Goal: Task Accomplishment & Management: Manage account settings

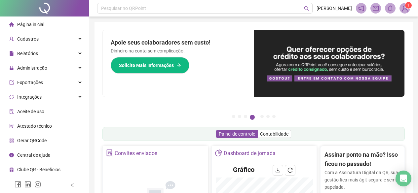
scroll to position [99, 0]
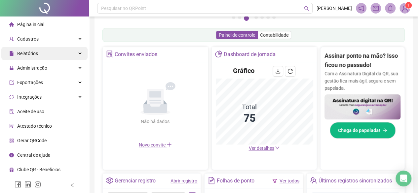
click at [31, 51] on span "Relatórios" at bounding box center [27, 53] width 21 height 5
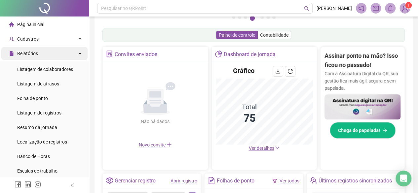
click at [31, 51] on span "Relatórios" at bounding box center [27, 53] width 21 height 5
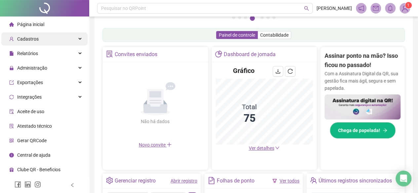
click at [34, 39] on span "Cadastros" at bounding box center [27, 38] width 21 height 5
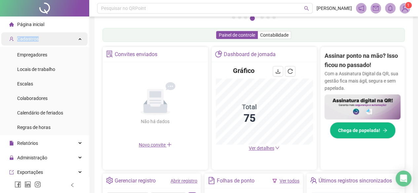
click at [34, 39] on span "Cadastros" at bounding box center [27, 38] width 21 height 5
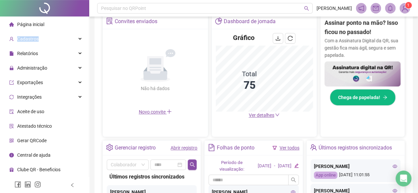
click at [186, 145] on link "Abrir registro" at bounding box center [184, 147] width 27 height 5
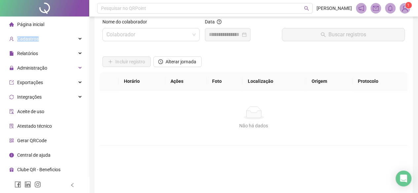
scroll to position [1, 0]
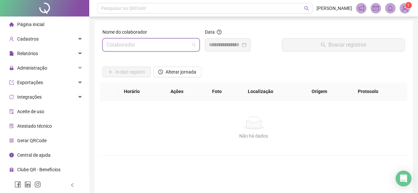
click at [140, 50] on input "search" at bounding box center [147, 45] width 83 height 13
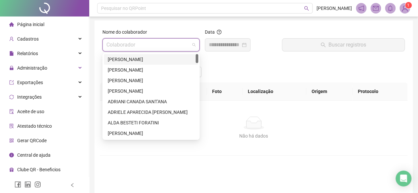
click at [139, 61] on div "ADENICE PEREIRA DE SOUZA GONZAGA" at bounding box center [151, 59] width 87 height 7
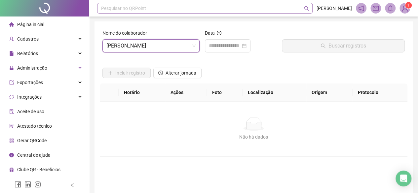
scroll to position [0, 0]
click at [178, 71] on span "Alterar jornada" at bounding box center [181, 73] width 31 height 7
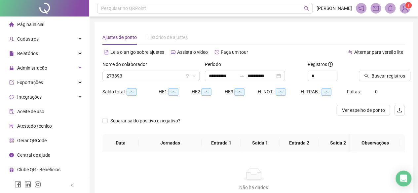
type input "**********"
click at [215, 76] on input "**********" at bounding box center [223, 75] width 28 height 7
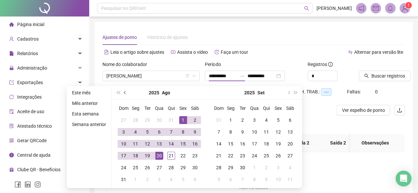
click at [124, 92] on span "prev-year" at bounding box center [125, 92] width 3 height 3
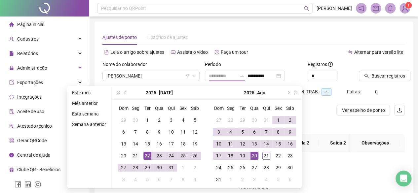
type input "**********"
click at [138, 155] on div "21" at bounding box center [136, 156] width 8 height 8
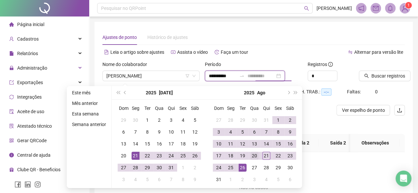
type input "**********"
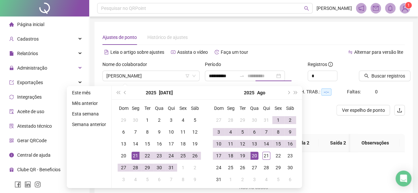
click at [255, 154] on div "20" at bounding box center [255, 156] width 8 height 8
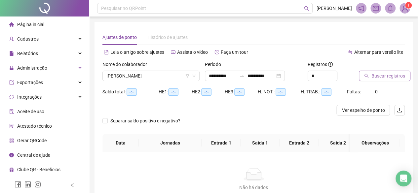
click at [394, 76] on span "Buscar registros" at bounding box center [388, 75] width 34 height 7
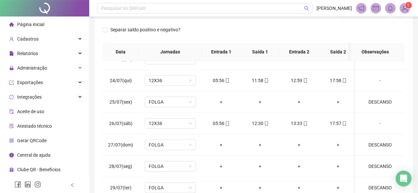
scroll to position [66, 0]
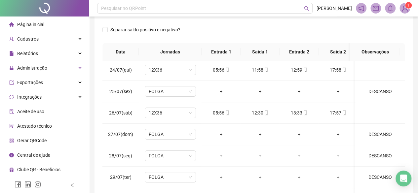
click at [103, 38] on div "Separar saldo positivo e negativo?" at bounding box center [146, 33] width 89 height 19
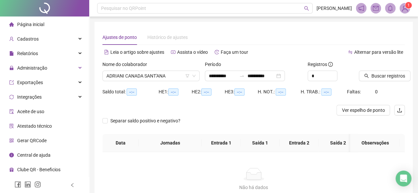
click at [127, 94] on span "--:--" at bounding box center [132, 92] width 10 height 7
click at [381, 75] on span "Buscar registros" at bounding box center [388, 75] width 34 height 7
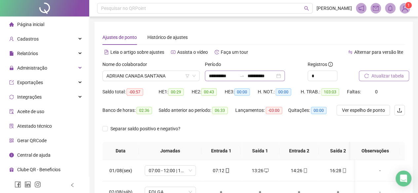
click at [207, 78] on div "**********" at bounding box center [245, 76] width 80 height 11
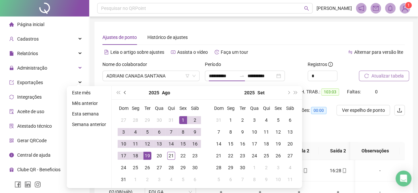
click at [124, 93] on span "prev-year" at bounding box center [125, 92] width 3 height 3
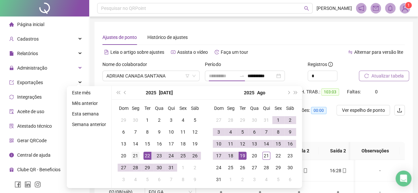
type input "**********"
click at [132, 152] on div "21" at bounding box center [136, 156] width 8 height 8
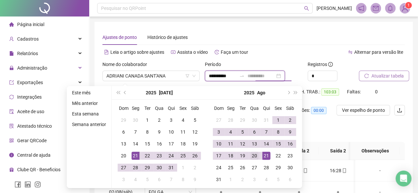
type input "**********"
click at [251, 156] on div "20" at bounding box center [255, 156] width 8 height 8
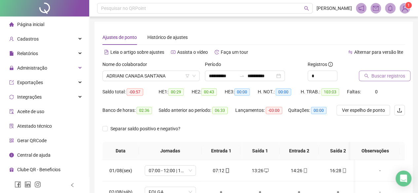
click at [393, 76] on span "Buscar registros" at bounding box center [388, 75] width 34 height 7
click at [124, 77] on span "ADRIANI CANADA SANT'ANA" at bounding box center [150, 76] width 89 height 10
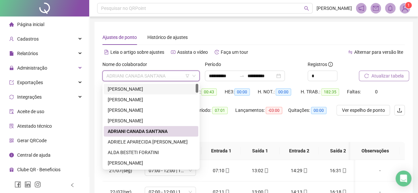
click at [138, 85] on div "ADENICE PEREIRA DE SOUZA GONZAGA" at bounding box center [151, 89] width 95 height 11
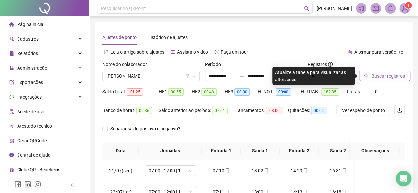
click at [384, 79] on span "Buscar registros" at bounding box center [388, 75] width 34 height 7
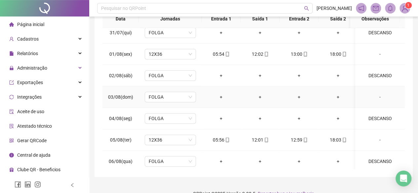
scroll to position [231, 0]
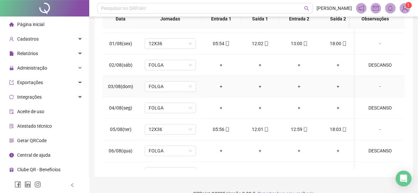
click at [375, 86] on div "-" at bounding box center [380, 86] width 39 height 7
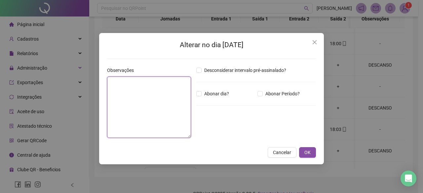
drag, startPoint x: 123, startPoint y: 89, endPoint x: 130, endPoint y: 86, distance: 7.1
click at [130, 86] on textarea at bounding box center [149, 107] width 84 height 61
type textarea "*"
type textarea "**********"
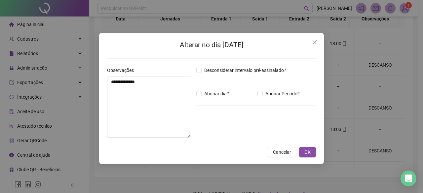
click at [277, 148] on button "Cancelar" at bounding box center [282, 152] width 29 height 11
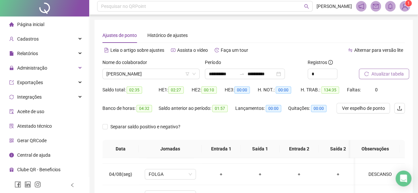
scroll to position [0, 0]
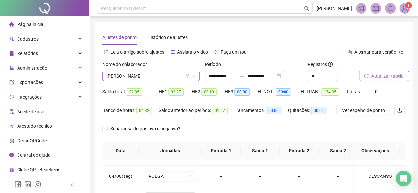
click at [160, 77] on span "ADENICE PEREIRA DE SOUZA GONZAGA" at bounding box center [150, 76] width 89 height 10
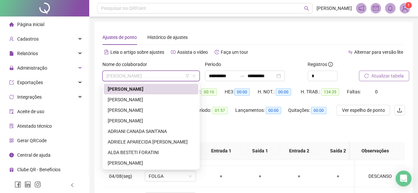
click at [254, 127] on div "Separar saldo positivo e negativo?" at bounding box center [253, 133] width 302 height 19
click at [161, 77] on span "ADENICE PEREIRA DE SOUZA GONZAGA" at bounding box center [150, 76] width 89 height 10
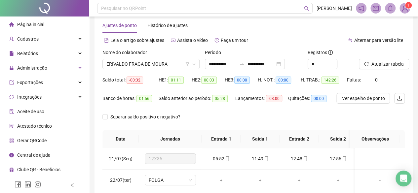
scroll to position [460, 0]
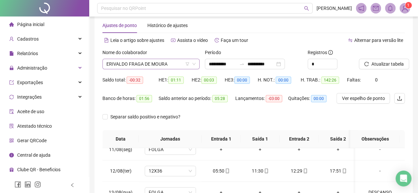
click at [142, 60] on span "ERIVALDO FRAGA DE MOURA" at bounding box center [150, 64] width 89 height 10
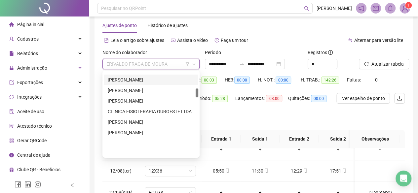
scroll to position [155, 0]
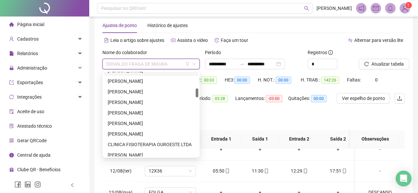
drag, startPoint x: 199, startPoint y: 94, endPoint x: 201, endPoint y: 90, distance: 5.0
click at [201, 90] on body "**********" at bounding box center [209, 84] width 418 height 193
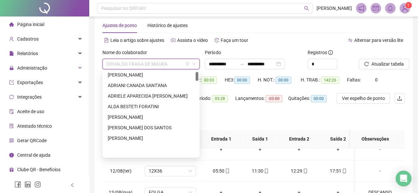
scroll to position [0, 0]
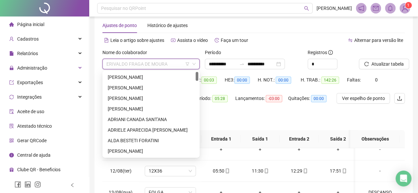
drag, startPoint x: 196, startPoint y: 94, endPoint x: 198, endPoint y: 68, distance: 25.5
click at [198, 68] on body "**********" at bounding box center [209, 84] width 418 height 193
click at [112, 74] on div "ADENICE PEREIRA DE SOUZA GONZAGA" at bounding box center [151, 77] width 87 height 7
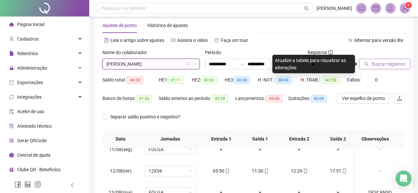
click at [367, 67] on button "Buscar registros" at bounding box center [385, 64] width 52 height 11
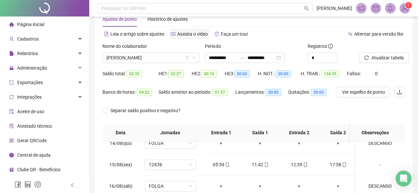
scroll to position [12, 0]
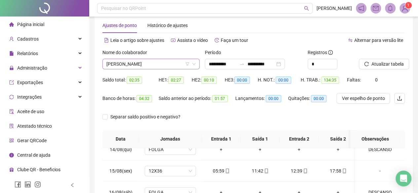
click at [122, 60] on span "ADENICE PEREIRA DE SOUZA GONZAGA" at bounding box center [150, 64] width 89 height 10
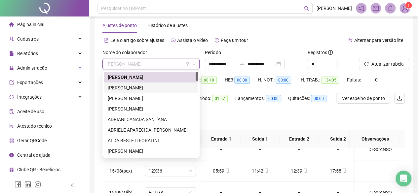
click at [120, 89] on div "ADEVILTON DE PAULA" at bounding box center [151, 87] width 87 height 7
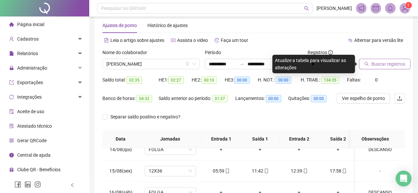
click at [381, 66] on span "Buscar registros" at bounding box center [388, 63] width 34 height 7
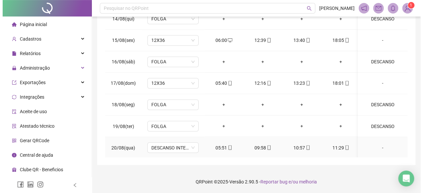
scroll to position [526, 0]
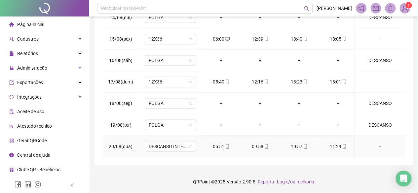
click at [377, 143] on div "-" at bounding box center [380, 146] width 39 height 7
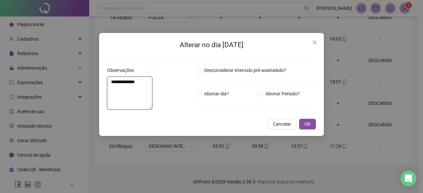
click at [112, 91] on textarea "**********" at bounding box center [129, 93] width 45 height 33
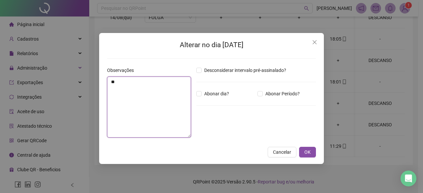
type textarea "*"
type textarea "**********"
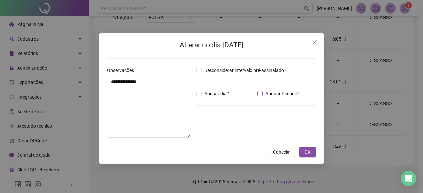
click at [276, 95] on span "Abonar Período?" at bounding box center [283, 93] width 40 height 7
click at [225, 132] on input "*****" at bounding box center [213, 130] width 26 height 8
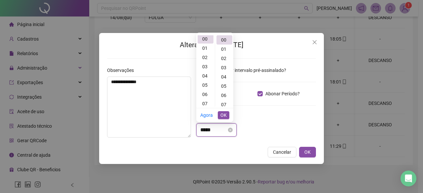
scroll to position [0, 0]
drag, startPoint x: 223, startPoint y: 133, endPoint x: 140, endPoint y: 123, distance: 83.5
click at [140, 123] on div "**********" at bounding box center [211, 105] width 214 height 76
click at [207, 86] on div "05" at bounding box center [206, 86] width 16 height 9
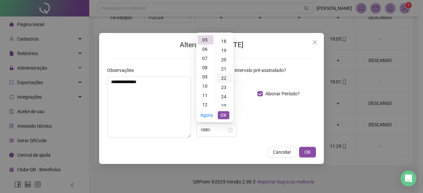
click at [226, 79] on div "22" at bounding box center [224, 78] width 16 height 9
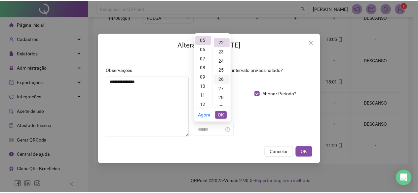
scroll to position [204, 0]
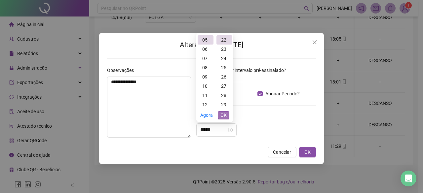
type input "*****"
click at [222, 116] on span "OK" at bounding box center [223, 115] width 6 height 7
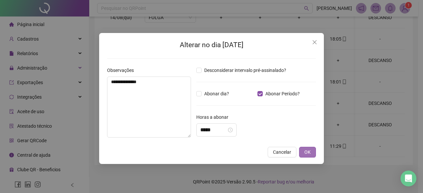
click at [307, 153] on span "OK" at bounding box center [307, 152] width 6 height 7
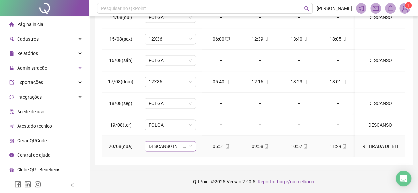
click at [172, 141] on span "DESCANSO INTER-JORNADA" at bounding box center [170, 146] width 43 height 10
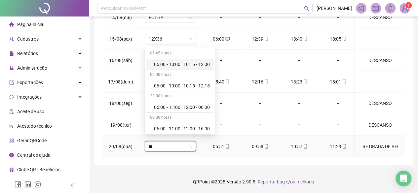
type input "***"
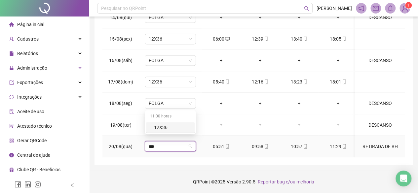
click at [162, 131] on div "12X36" at bounding box center [170, 127] width 49 height 11
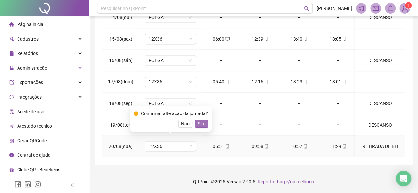
click at [201, 120] on button "Sim" at bounding box center [201, 124] width 13 height 8
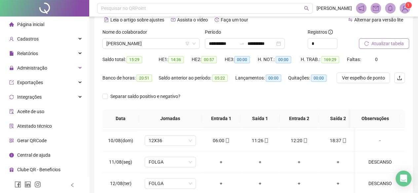
scroll to position [33, 0]
click at [388, 42] on span "Atualizar tabela" at bounding box center [387, 42] width 32 height 7
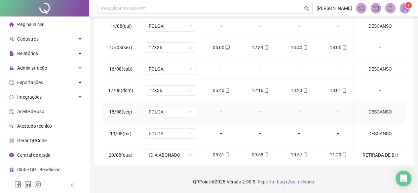
scroll to position [526, 0]
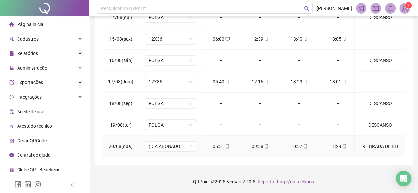
click at [373, 143] on div "RETIRADA DE BH" at bounding box center [380, 146] width 39 height 7
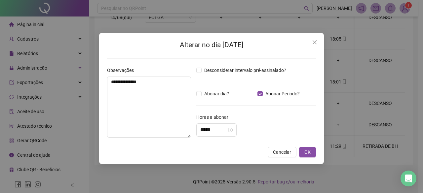
click at [316, 150] on div "**********" at bounding box center [211, 98] width 225 height 131
click at [315, 150] on button "OK" at bounding box center [307, 152] width 17 height 11
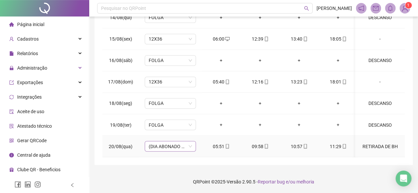
click at [166, 141] on span "(DIA ABONADO PARCIALMENTE)" at bounding box center [170, 146] width 43 height 10
click at [381, 144] on div "RETIRADA DE BH" at bounding box center [380, 146] width 39 height 7
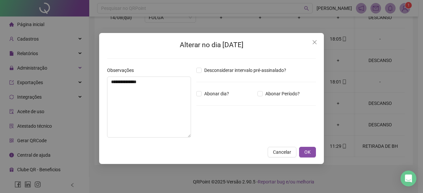
type input "*****"
click at [311, 155] on button "OK" at bounding box center [307, 152] width 17 height 11
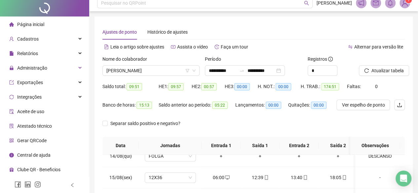
scroll to position [0, 0]
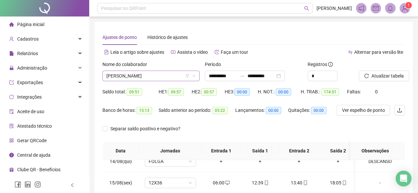
click at [143, 74] on span "ADEVILTON DE PAULA" at bounding box center [150, 76] width 89 height 10
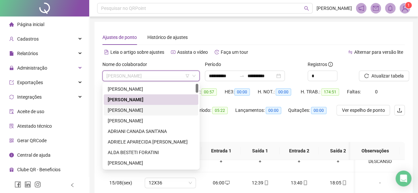
click at [134, 114] on div "ADRIANA MARINHO DE CARVALHO" at bounding box center [151, 110] width 95 height 11
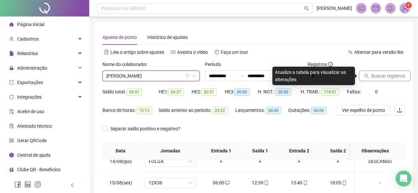
click at [375, 76] on span "Buscar registros" at bounding box center [388, 75] width 34 height 7
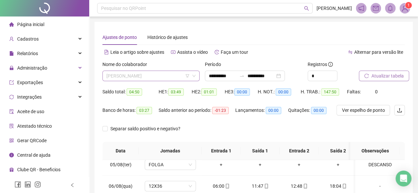
click at [129, 79] on span "ADRIANA MARINHO DE CARVALHO" at bounding box center [150, 76] width 89 height 10
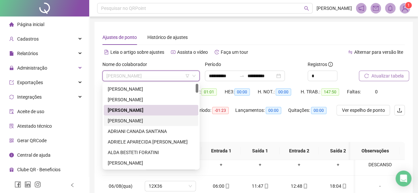
click at [144, 121] on div "ADRIANA PEREIRA DE OLIVEIRA" at bounding box center [151, 120] width 87 height 7
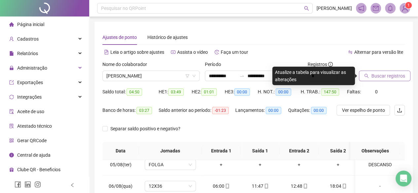
click at [383, 72] on span "Buscar registros" at bounding box center [388, 75] width 34 height 7
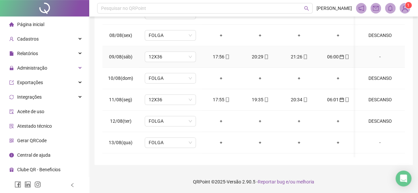
scroll to position [394, 0]
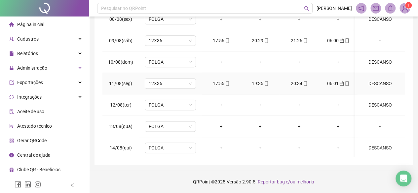
click at [379, 80] on div "DESCANSO" at bounding box center [380, 83] width 39 height 7
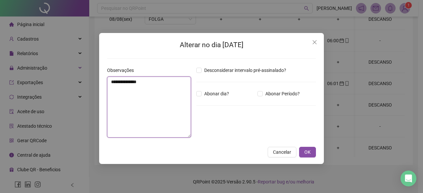
drag, startPoint x: 140, startPoint y: 85, endPoint x: 0, endPoint y: 63, distance: 142.2
click at [0, 68] on div "Alterar no dia 11/08/2025 Observações ******** Desconsiderar intervalo pré-assi…" at bounding box center [211, 96] width 423 height 193
type textarea "********"
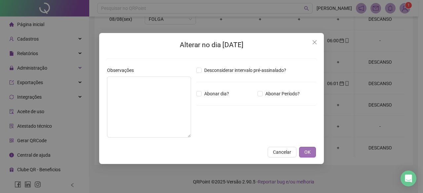
click at [305, 153] on span "OK" at bounding box center [307, 152] width 6 height 7
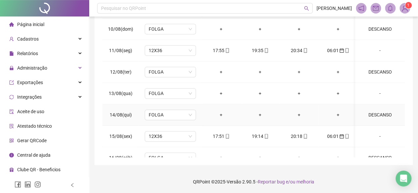
scroll to position [460, 0]
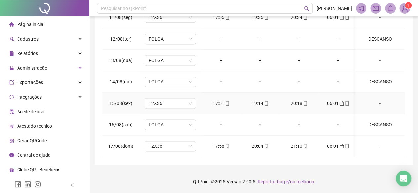
click at [103, 102] on td "15/08(sex)" at bounding box center [120, 103] width 36 height 21
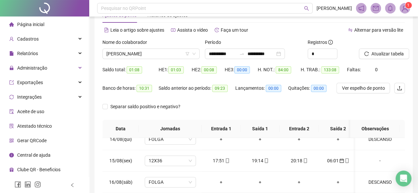
scroll to position [12, 0]
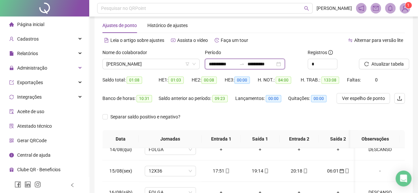
click at [264, 64] on input "**********" at bounding box center [261, 63] width 28 height 7
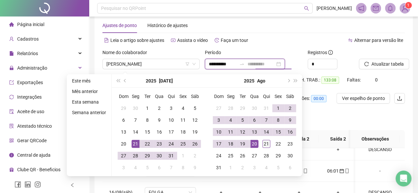
type input "**********"
click at [262, 141] on div "21" at bounding box center [266, 144] width 8 height 8
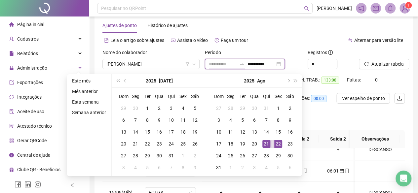
type input "**********"
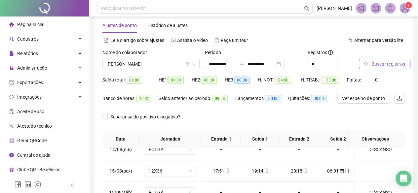
click at [394, 61] on span "Buscar registros" at bounding box center [388, 63] width 34 height 7
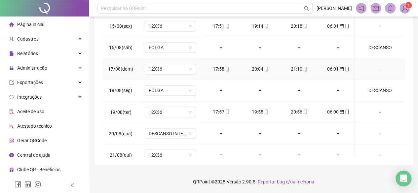
scroll to position [548, 0]
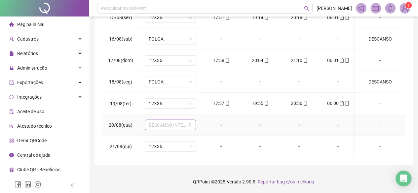
click at [166, 120] on span "DESCANSO INTER-JORNADA" at bounding box center [170, 125] width 43 height 10
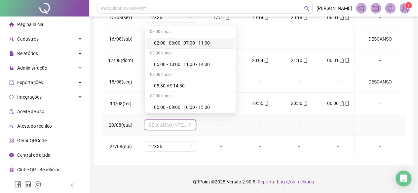
click at [166, 120] on span "DESCANSO INTER-JORNADA" at bounding box center [170, 125] width 43 height 10
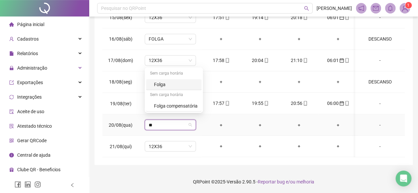
type input "***"
click at [169, 88] on div "Folga" at bounding box center [176, 84] width 44 height 7
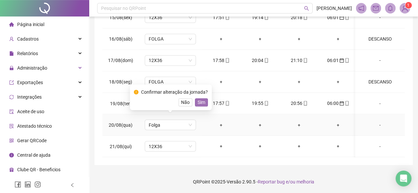
click at [199, 105] on span "Sim" at bounding box center [202, 102] width 8 height 7
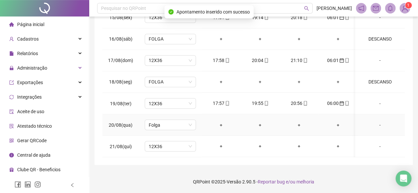
click at [373, 121] on div "-" at bounding box center [380, 124] width 39 height 7
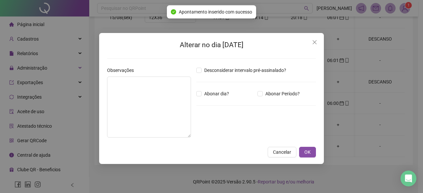
click at [100, 118] on div "Alterar no dia 20/08/2025 Observações Desconsiderar intervalo pré-assinalado? A…" at bounding box center [211, 98] width 225 height 131
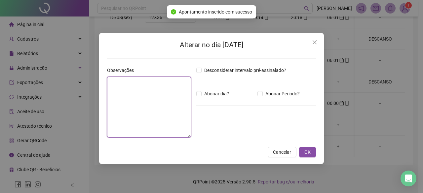
click at [117, 108] on textarea at bounding box center [149, 107] width 84 height 61
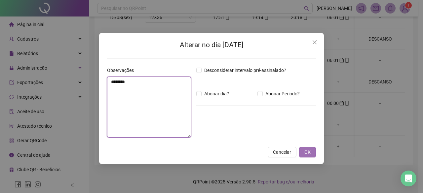
type textarea "********"
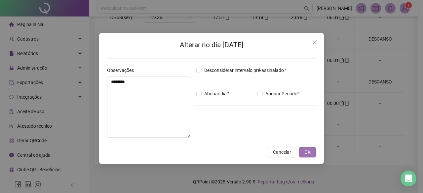
click at [313, 152] on button "OK" at bounding box center [307, 152] width 17 height 11
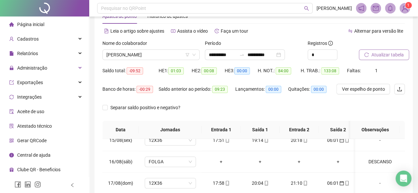
scroll to position [12, 0]
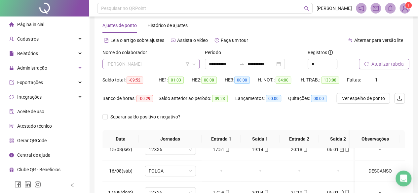
click at [154, 67] on span "ADRIANA PEREIRA DE OLIVEIRA" at bounding box center [150, 64] width 89 height 10
click at [387, 57] on div at bounding box center [373, 54] width 29 height 10
click at [385, 62] on span "Atualizar tabela" at bounding box center [387, 63] width 32 height 7
click at [145, 62] on span "ADRIANA PEREIRA DE OLIVEIRA" at bounding box center [150, 64] width 89 height 10
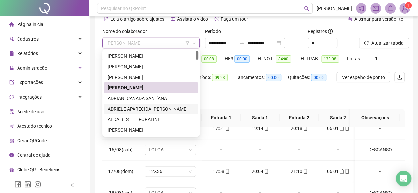
scroll to position [0, 0]
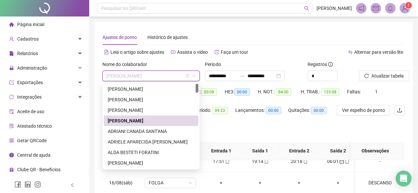
click at [130, 121] on div "ADRIANA PEREIRA DE OLIVEIRA" at bounding box center [151, 120] width 87 height 7
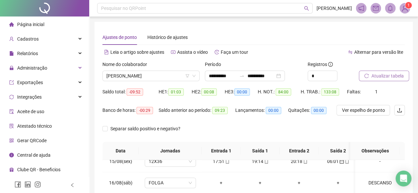
click at [378, 78] on span "Atualizar tabela" at bounding box center [387, 75] width 32 height 7
click at [144, 78] on span "ADRIANA PEREIRA DE OLIVEIRA" at bounding box center [150, 76] width 89 height 10
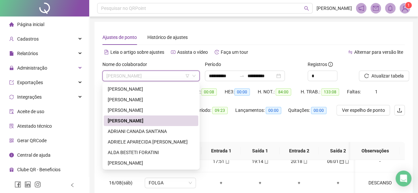
click at [151, 122] on div "ADRIANA PEREIRA DE OLIVEIRA" at bounding box center [151, 120] width 87 height 7
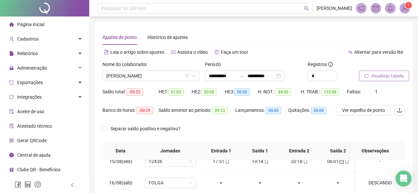
click at [377, 74] on span "Atualizar tabela" at bounding box center [387, 75] width 32 height 7
click at [260, 74] on input "**********" at bounding box center [261, 75] width 28 height 7
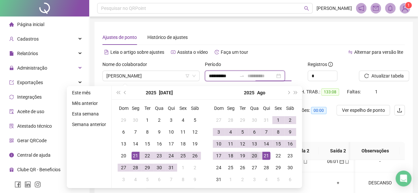
type input "**********"
click at [258, 155] on td "20" at bounding box center [255, 156] width 12 height 12
type input "**********"
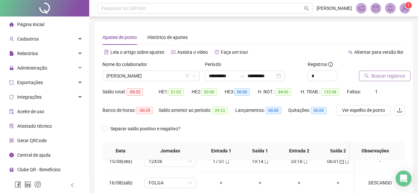
click at [392, 79] on span "Buscar registros" at bounding box center [388, 75] width 34 height 7
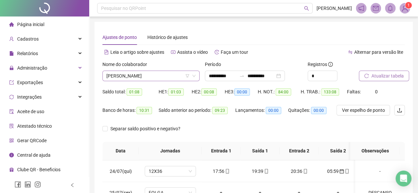
click at [147, 74] on span "ADRIANA PEREIRA DE OLIVEIRA" at bounding box center [150, 76] width 89 height 10
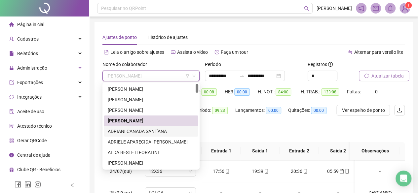
click at [128, 134] on div "ADRIANI CANADA SANT'ANA" at bounding box center [151, 131] width 87 height 7
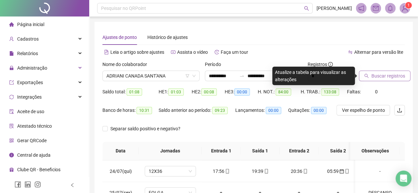
click at [377, 76] on span "Buscar registros" at bounding box center [388, 75] width 34 height 7
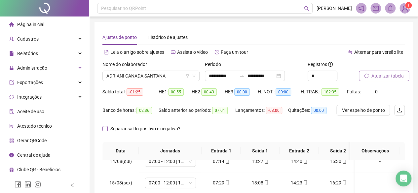
click at [108, 130] on label "Separar saldo positivo e negativo?" at bounding box center [142, 128] width 81 height 7
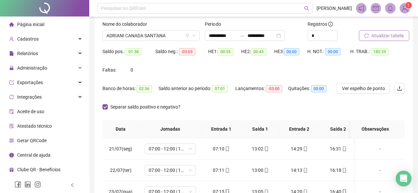
scroll to position [30, 0]
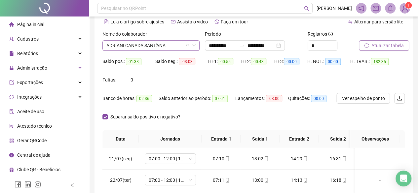
click at [148, 41] on span "ADRIANI CANADA SANT'ANA" at bounding box center [150, 46] width 89 height 10
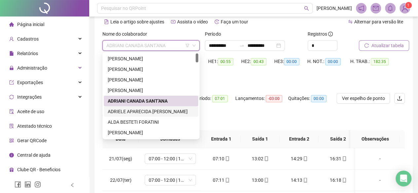
click at [135, 113] on div "ADRIELE APARECIDA POMPEU DA SILVA" at bounding box center [151, 111] width 87 height 7
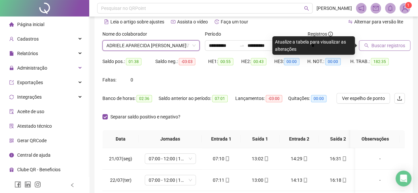
click at [381, 39] on div at bounding box center [373, 35] width 29 height 10
click at [380, 47] on span "Buscar registros" at bounding box center [388, 45] width 34 height 7
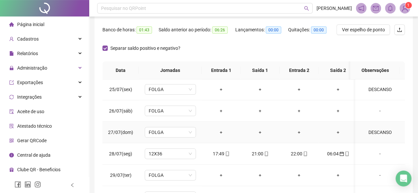
scroll to position [132, 0]
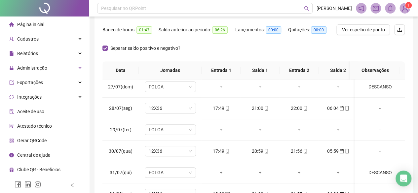
click at [102, 108] on td "28/07(seg)" at bounding box center [120, 108] width 36 height 21
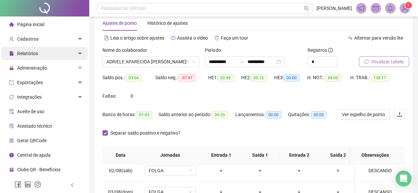
scroll to position [0, 0]
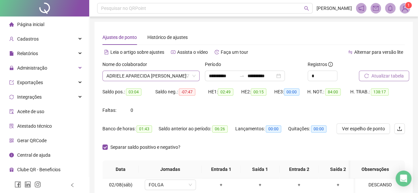
click at [130, 75] on span "ADRIELE APARECIDA POMPEU DA SILVA" at bounding box center [150, 76] width 89 height 10
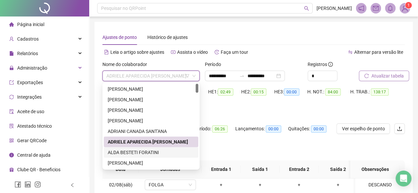
click at [303, 114] on div "Saldo pos.: 03:04 Saldo neg.: -07:47 HE 1: 02:49 HE 2: 00:15 HE 3: 00:00 H. NOT…" at bounding box center [253, 105] width 302 height 37
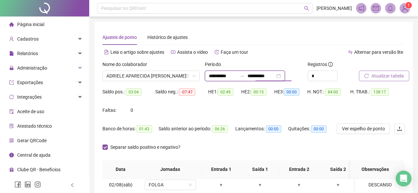
click at [273, 79] on input "**********" at bounding box center [261, 75] width 28 height 7
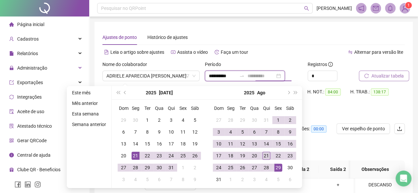
type input "**********"
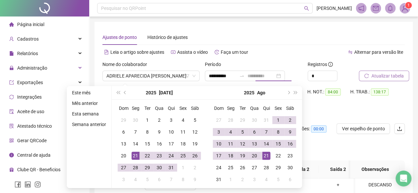
click at [266, 156] on div "21" at bounding box center [266, 156] width 8 height 8
type input "**********"
click at [404, 70] on div "Atualizar tabela" at bounding box center [382, 71] width 46 height 20
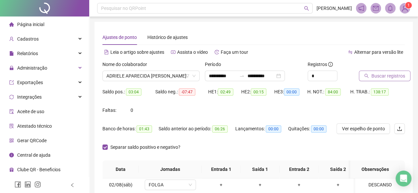
click at [399, 78] on span "Buscar registros" at bounding box center [388, 75] width 34 height 7
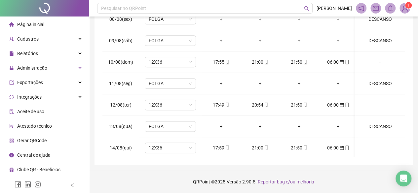
scroll to position [548, 0]
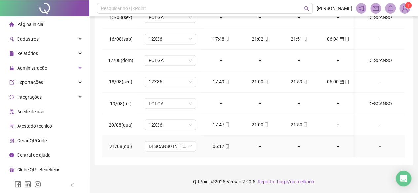
click at [216, 143] on div "06:17" at bounding box center [221, 146] width 28 height 7
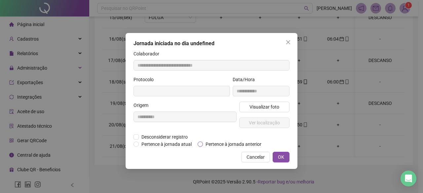
click at [240, 144] on span "Pertence à jornada anterior" at bounding box center [233, 144] width 61 height 7
type input "**********"
click at [279, 156] on span "OK" at bounding box center [281, 157] width 6 height 7
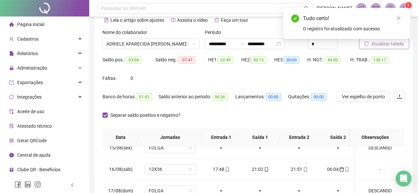
scroll to position [30, 0]
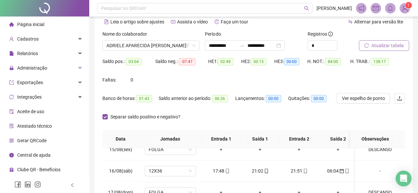
click at [370, 41] on button "Atualizar tabela" at bounding box center [384, 45] width 50 height 11
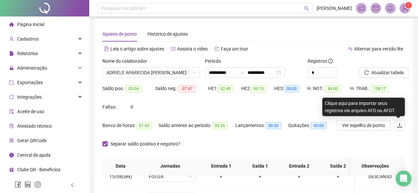
scroll to position [0, 0]
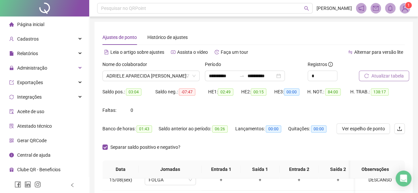
click at [377, 78] on span "Atualizar tabela" at bounding box center [387, 75] width 32 height 7
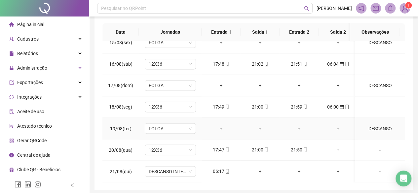
scroll to position [163, 0]
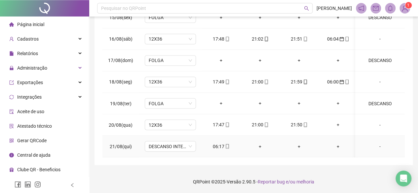
click at [220, 143] on div "06:17" at bounding box center [221, 146] width 28 height 7
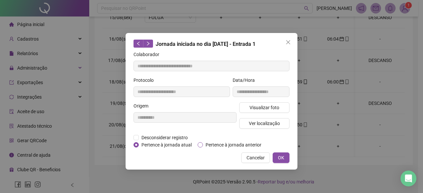
click at [225, 145] on span "Pertence à jornada anterior" at bounding box center [233, 144] width 61 height 7
click at [280, 156] on span "OK" at bounding box center [281, 157] width 6 height 7
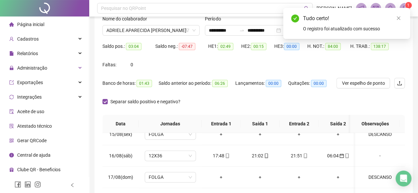
scroll to position [30, 0]
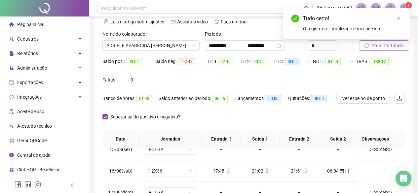
click at [391, 46] on span "Atualizar tabela" at bounding box center [387, 45] width 32 height 7
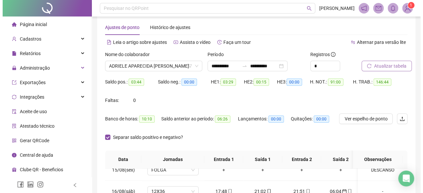
scroll to position [0, 0]
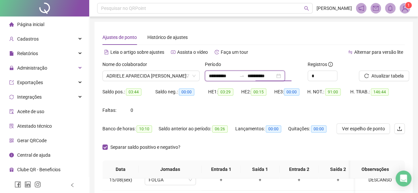
click at [271, 78] on input "**********" at bounding box center [261, 75] width 28 height 7
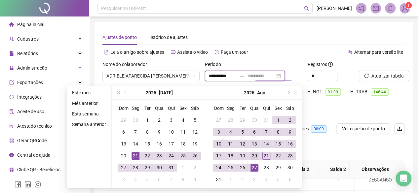
type input "**********"
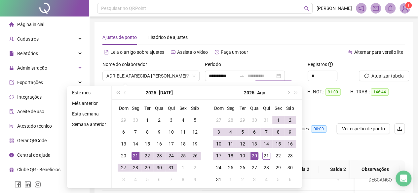
click at [254, 157] on div "20" at bounding box center [255, 156] width 8 height 8
type input "**********"
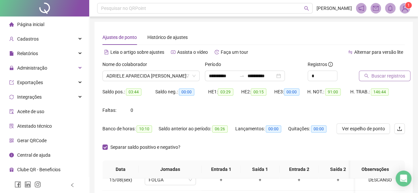
click at [389, 78] on span "Buscar registros" at bounding box center [388, 75] width 34 height 7
click at [143, 78] on span "ADRIELE APARECIDA POMPEU DA SILVA" at bounding box center [150, 76] width 89 height 10
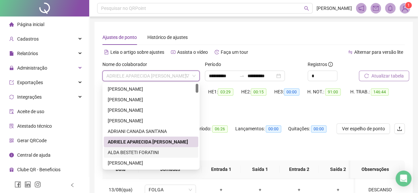
click at [128, 157] on div "ALDA BESTETI FORATINI" at bounding box center [151, 152] width 95 height 11
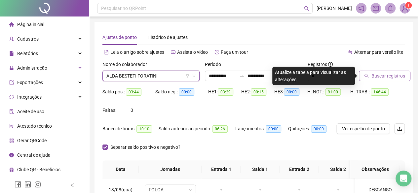
click at [393, 74] on span "Buscar registros" at bounding box center [388, 75] width 34 height 7
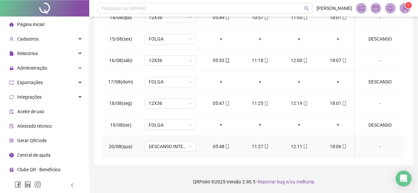
scroll to position [163, 0]
click at [175, 143] on span "DESCANSO INTER-JORNADA" at bounding box center [170, 146] width 43 height 10
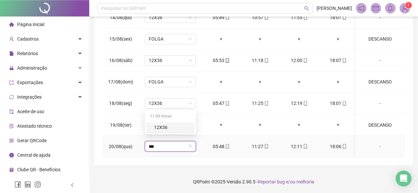
type input "***"
click at [166, 134] on div "11:00 horas 12X36" at bounding box center [170, 122] width 51 height 24
click at [171, 130] on div "12X36" at bounding box center [172, 127] width 37 height 7
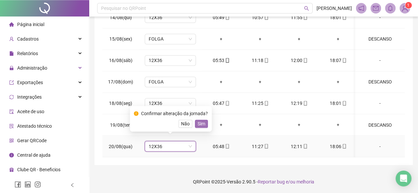
click at [201, 124] on span "Sim" at bounding box center [202, 123] width 8 height 7
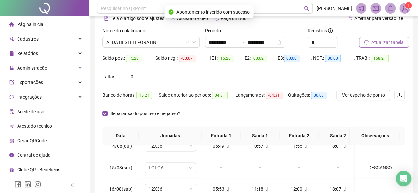
scroll to position [0, 0]
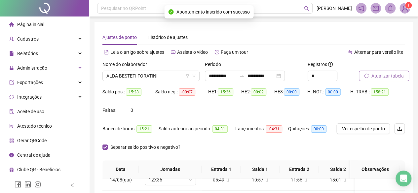
click at [390, 73] on span "Atualizar tabela" at bounding box center [387, 75] width 32 height 7
click at [107, 144] on label "Separar saldo positivo e negativo?" at bounding box center [142, 147] width 81 height 7
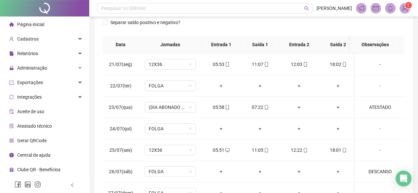
scroll to position [144, 0]
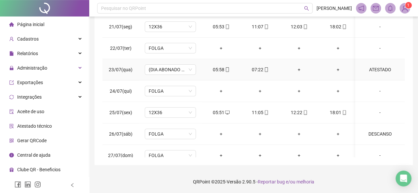
click at [378, 74] on td "ATESTADO" at bounding box center [380, 69] width 50 height 21
click at [378, 69] on div "ATESTADO" at bounding box center [380, 69] width 39 height 7
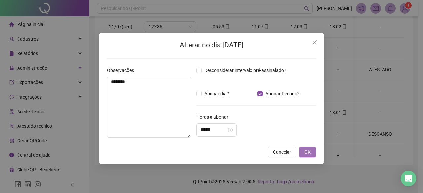
click at [304, 150] on button "OK" at bounding box center [307, 152] width 17 height 11
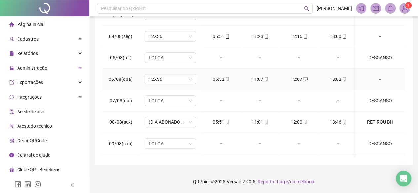
scroll to position [297, 0]
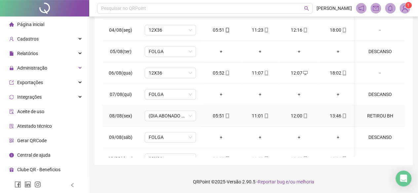
click at [388, 114] on td "RETIROU BH" at bounding box center [380, 115] width 50 height 21
click at [373, 115] on div "RETIROU BH" at bounding box center [380, 115] width 39 height 7
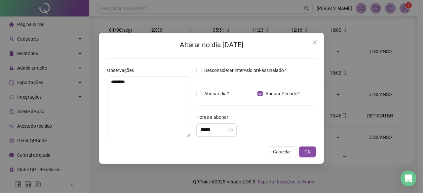
click at [304, 142] on div "Desconsiderar intervalo pré-assinalado? Abonar dia? Abonar Período? Horas a abo…" at bounding box center [256, 105] width 125 height 76
click at [311, 148] on button "OK" at bounding box center [307, 152] width 17 height 11
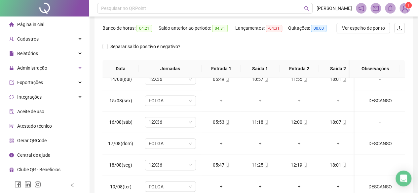
scroll to position [0, 0]
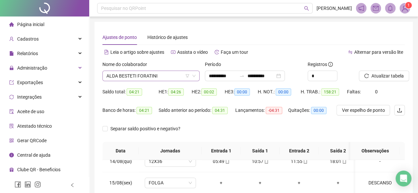
click at [127, 75] on span "ALDA BESTETI FORATINI" at bounding box center [150, 76] width 89 height 10
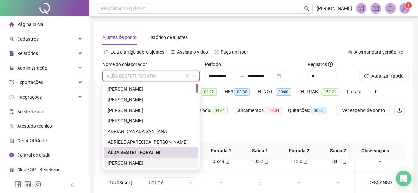
click at [142, 162] on div "ALESSANDRA MOLINA NUNES" at bounding box center [151, 163] width 87 height 7
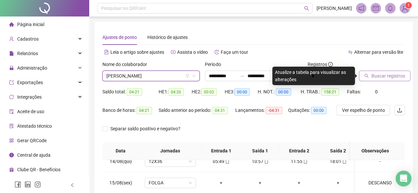
click at [370, 78] on button "Buscar registros" at bounding box center [385, 76] width 52 height 11
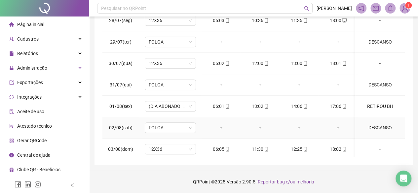
scroll to position [198, 0]
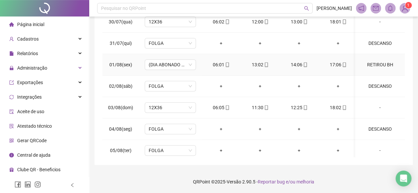
click at [377, 66] on div "RETIROU BH" at bounding box center [380, 64] width 39 height 7
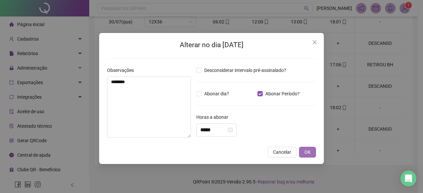
click at [309, 152] on span "OK" at bounding box center [307, 152] width 6 height 7
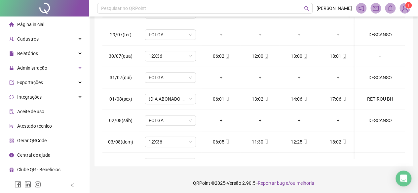
scroll to position [144, 0]
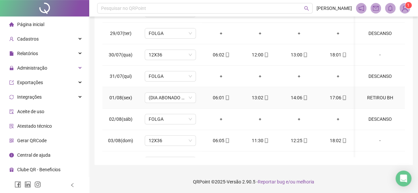
click at [379, 99] on div "RETIROU BH" at bounding box center [380, 97] width 39 height 7
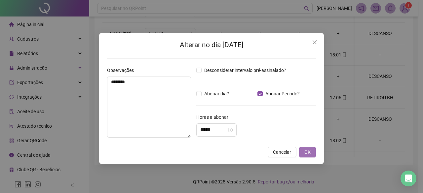
click at [304, 155] on span "OK" at bounding box center [307, 152] width 6 height 7
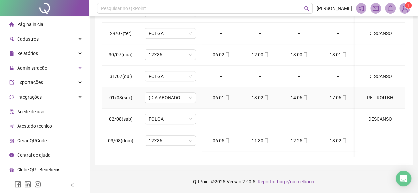
click at [377, 97] on div "RETIROU BH" at bounding box center [380, 97] width 39 height 7
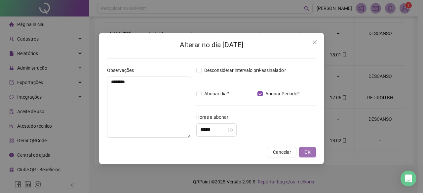
click at [306, 150] on span "OK" at bounding box center [307, 152] width 6 height 7
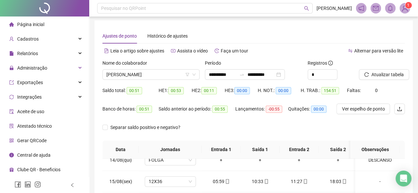
scroll to position [0, 0]
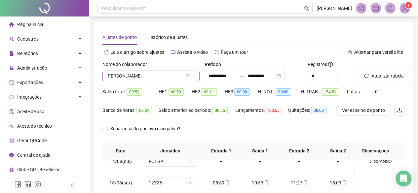
click at [150, 78] on span "ALESSANDRA MOLINA NUNES" at bounding box center [150, 76] width 89 height 10
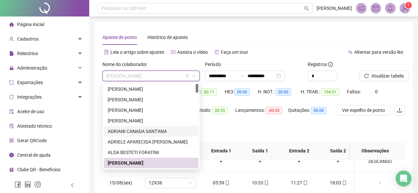
scroll to position [33, 0]
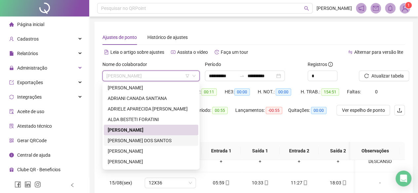
click at [132, 143] on div "ALESSANDRO BITENCOURT DOS SANTOS" at bounding box center [151, 140] width 87 height 7
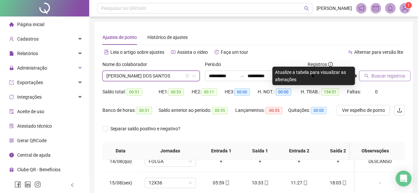
click at [381, 77] on span "Buscar registros" at bounding box center [388, 75] width 34 height 7
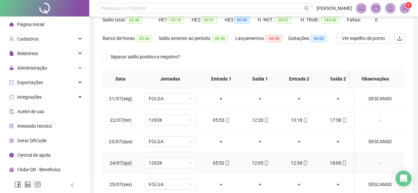
scroll to position [45, 0]
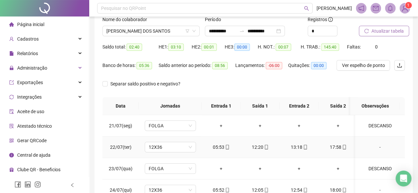
click at [370, 144] on div "-" at bounding box center [380, 147] width 39 height 7
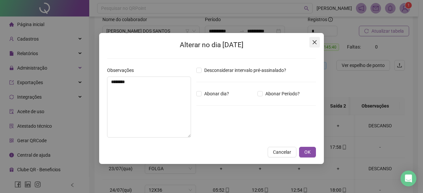
click at [314, 41] on icon "close" at bounding box center [314, 42] width 5 height 5
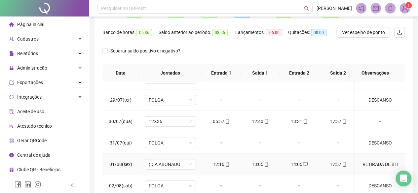
scroll to position [165, 0]
click at [371, 162] on div "RETIRADA DE BH" at bounding box center [380, 163] width 39 height 7
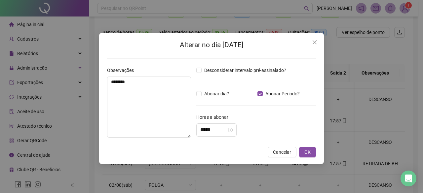
type input "*****"
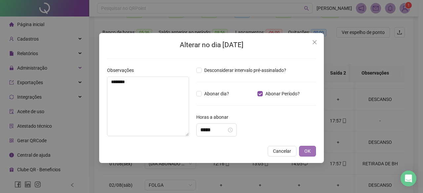
click at [307, 149] on span "OK" at bounding box center [307, 151] width 6 height 7
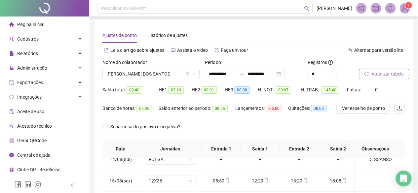
scroll to position [0, 0]
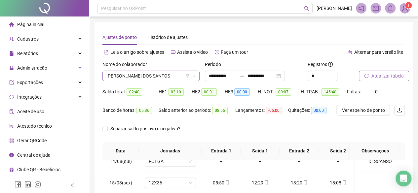
click at [147, 77] on span "ALESSANDRO BITENCOURT DOS SANTOS" at bounding box center [150, 76] width 89 height 10
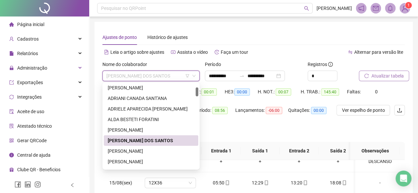
click at [147, 77] on span "ALESSANDRO BITENCOURT DOS SANTOS" at bounding box center [150, 76] width 89 height 10
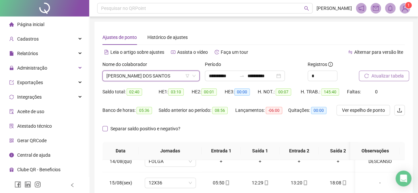
click at [108, 129] on span "Separar saldo positivo e negativo?" at bounding box center [145, 128] width 75 height 7
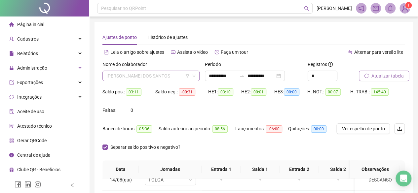
click at [173, 80] on span "ALESSANDRO BITENCOURT DOS SANTOS" at bounding box center [150, 76] width 89 height 10
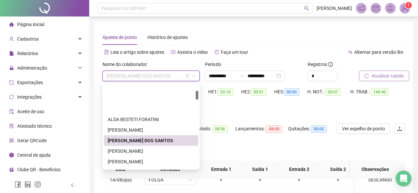
scroll to position [66, 0]
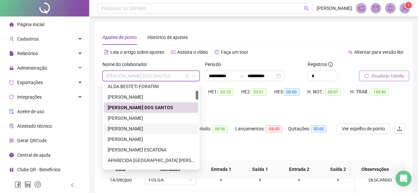
click at [139, 126] on div "ALINE MARINA MACHADO FLORIAN" at bounding box center [151, 128] width 87 height 7
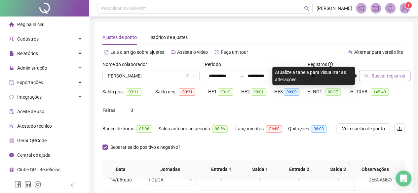
click at [376, 76] on span "Buscar registros" at bounding box center [388, 75] width 34 height 7
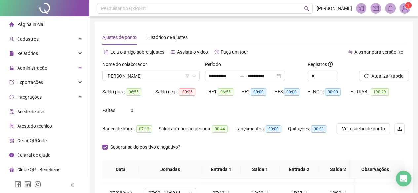
scroll to position [0, 0]
drag, startPoint x: 186, startPoint y: 96, endPoint x: 202, endPoint y: 95, distance: 16.6
click at [202, 95] on div "Saldo neg.: -00:26" at bounding box center [181, 92] width 53 height 8
click at [206, 106] on div "Saldo pos.: 06:55 Saldo neg.: -00:26 HE 1: 06:55 HE 2: 00:00 HE 3: 00:00 H. NOT…" at bounding box center [253, 105] width 302 height 37
drag, startPoint x: 177, startPoint y: 92, endPoint x: 216, endPoint y: 104, distance: 41.0
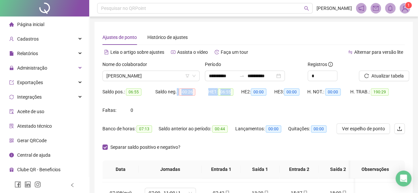
click at [224, 101] on div "Saldo pos.: 06:55 Saldo neg.: -00:26 HE 1: 06:55 HE 2: 00:00 HE 3: 00:00 H. NOT…" at bounding box center [253, 105] width 302 height 37
click at [215, 105] on div "HE 1: 06:55" at bounding box center [224, 96] width 33 height 19
click at [145, 77] on span "ALINE MARINA MACHADO FLORIAN" at bounding box center [150, 76] width 89 height 10
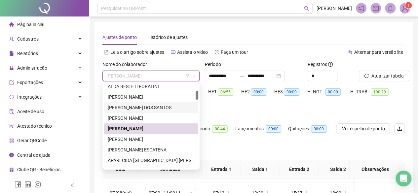
click at [154, 108] on div "ALESSANDRO BITENCOURT DOS SANTOS" at bounding box center [151, 107] width 87 height 7
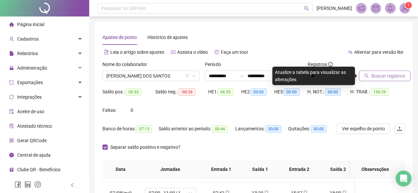
click at [381, 76] on span "Buscar registros" at bounding box center [388, 75] width 34 height 7
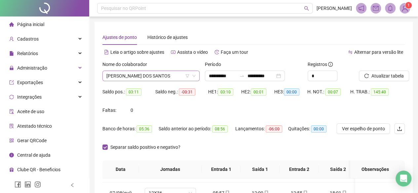
click at [127, 76] on span "ALESSANDRO BITENCOURT DOS SANTOS" at bounding box center [150, 76] width 89 height 10
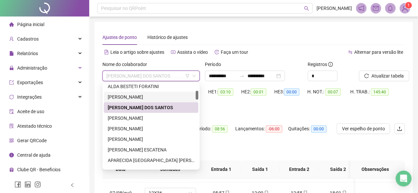
click at [125, 94] on div "ALESSANDRA MOLINA NUNES" at bounding box center [151, 97] width 87 height 7
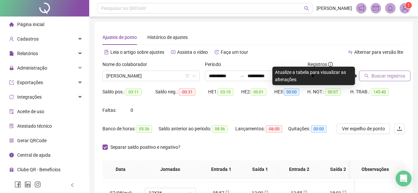
click at [394, 80] on button "Buscar registros" at bounding box center [385, 76] width 52 height 11
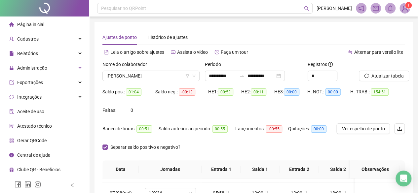
click at [169, 70] on div "Nome do colaborador" at bounding box center [150, 66] width 97 height 10
click at [169, 78] on span "ALESSANDRA MOLINA NUNES" at bounding box center [150, 76] width 89 height 10
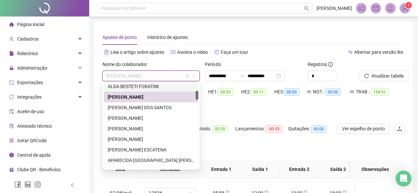
click at [140, 87] on div "ALDA BESTETI FORATINI" at bounding box center [151, 86] width 87 height 7
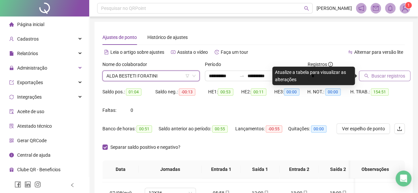
click at [371, 77] on span "Buscar registros" at bounding box center [388, 75] width 34 height 7
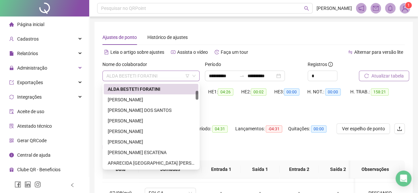
click at [159, 77] on span "ALDA BESTETI FORATINI" at bounding box center [150, 76] width 89 height 10
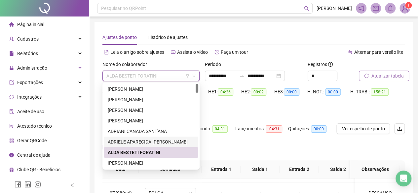
click at [118, 142] on div "ADRIELE APARECIDA POMPEU DA SILVA" at bounding box center [151, 141] width 87 height 7
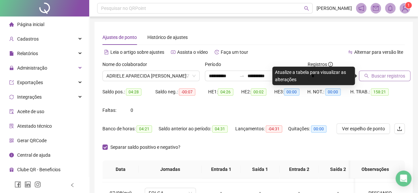
click at [402, 78] on span "Buscar registros" at bounding box center [388, 75] width 34 height 7
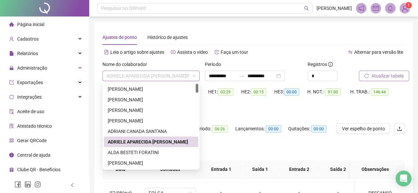
click at [172, 78] on span "ADRIELE APARECIDA POMPEU DA SILVA" at bounding box center [150, 76] width 89 height 10
click at [126, 132] on div "ADRIANI CANADA SANT'ANA" at bounding box center [151, 131] width 87 height 7
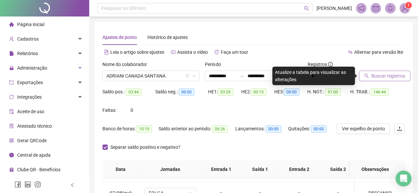
click at [376, 77] on span "Buscar registros" at bounding box center [388, 75] width 34 height 7
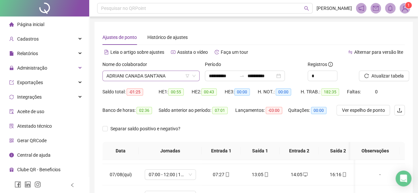
click at [110, 76] on span "ADRIANI CANADA SANT'ANA" at bounding box center [150, 76] width 89 height 10
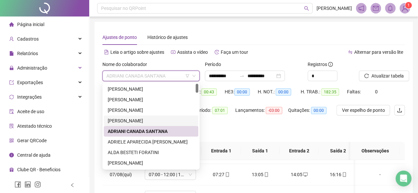
click at [135, 121] on div "ADRIANA PEREIRA DE OLIVEIRA" at bounding box center [151, 120] width 87 height 7
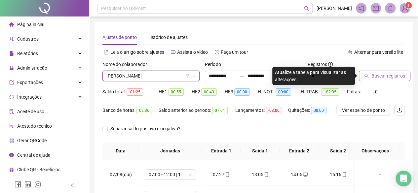
click at [383, 79] on span "Buscar registros" at bounding box center [388, 75] width 34 height 7
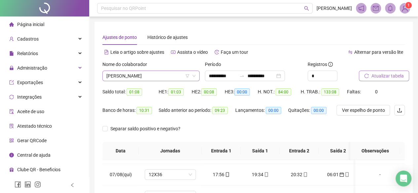
click at [148, 76] on span "ADRIANA PEREIRA DE OLIVEIRA" at bounding box center [150, 76] width 89 height 10
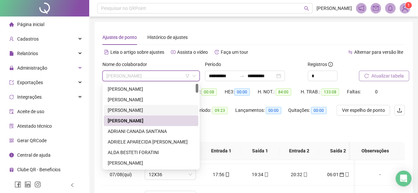
click at [119, 108] on div "ADRIANA MARINHO DE CARVALHO" at bounding box center [151, 110] width 87 height 7
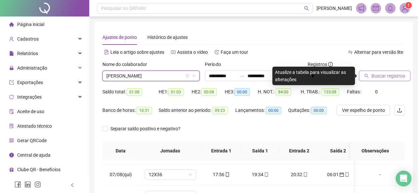
click at [364, 75] on icon "search" at bounding box center [366, 76] width 5 height 5
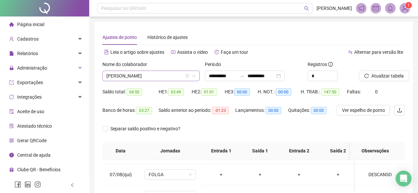
click at [142, 78] on span "ADRIANA MARINHO DE CARVALHO" at bounding box center [150, 76] width 89 height 10
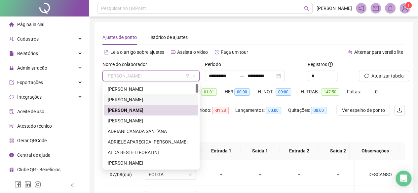
click at [122, 96] on div "ADEVILTON DE PAULA" at bounding box center [151, 100] width 95 height 11
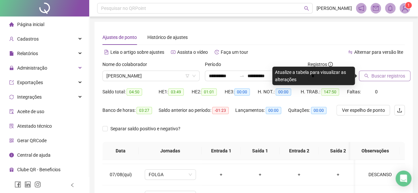
click at [371, 74] on button "Buscar registros" at bounding box center [385, 76] width 52 height 11
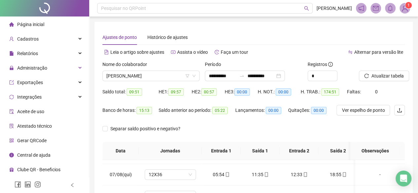
click at [127, 74] on span "ADEVILTON DE PAULA" at bounding box center [150, 76] width 89 height 10
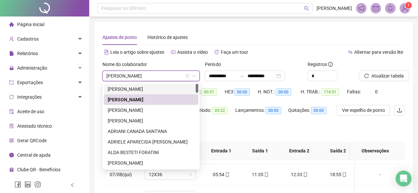
click at [131, 81] on span "ADEVILTON DE PAULA" at bounding box center [150, 76] width 89 height 10
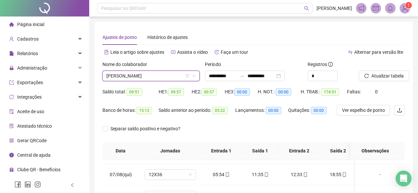
click at [136, 79] on span "ADEVILTON DE PAULA" at bounding box center [150, 76] width 89 height 10
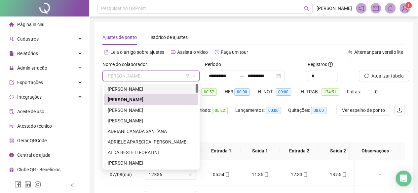
click at [134, 93] on div "ADENICE PEREIRA DE SOUZA GONZAGA" at bounding box center [151, 89] width 95 height 11
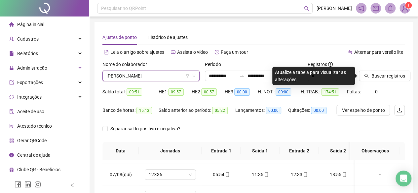
click at [369, 85] on div "Buscar registros" at bounding box center [381, 74] width 51 height 26
click at [372, 79] on span "Buscar registros" at bounding box center [388, 75] width 34 height 7
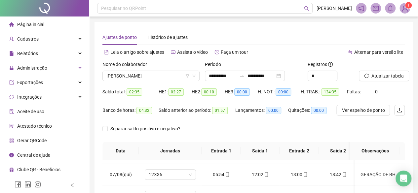
click at [136, 75] on span "ADENICE PEREIRA DE SOUZA GONZAGA" at bounding box center [150, 76] width 89 height 10
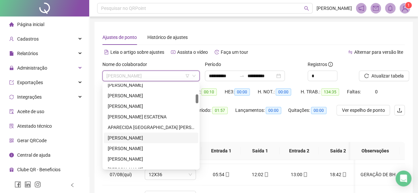
scroll to position [66, 0]
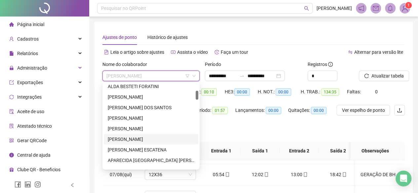
click at [127, 139] on div "ANA MARIA PRAXEDES MIRA" at bounding box center [151, 139] width 87 height 7
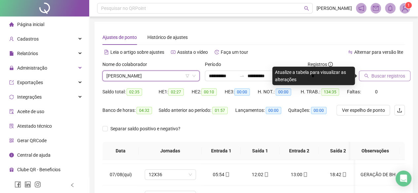
click at [379, 80] on button "Buscar registros" at bounding box center [385, 76] width 52 height 11
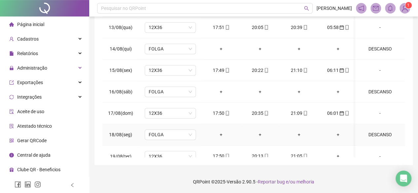
scroll to position [526, 0]
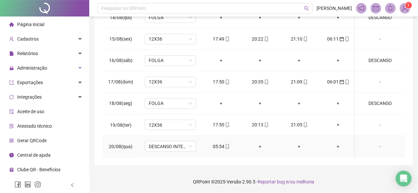
click at [223, 143] on div "05:54" at bounding box center [221, 146] width 28 height 7
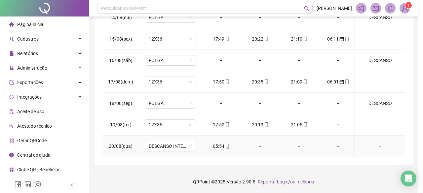
type input "**********"
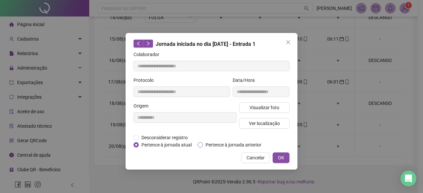
click at [236, 148] on span "Pertence à jornada anterior" at bounding box center [233, 144] width 61 height 7
click at [278, 161] on button "OK" at bounding box center [281, 158] width 17 height 11
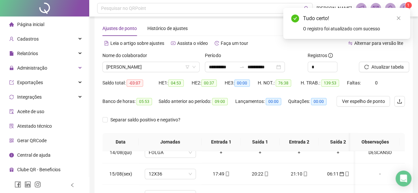
scroll to position [0, 0]
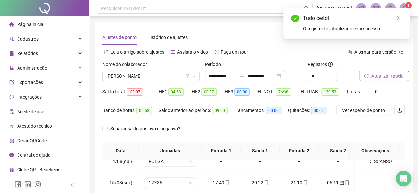
click at [380, 72] on button "Atualizar tabela" at bounding box center [384, 76] width 50 height 11
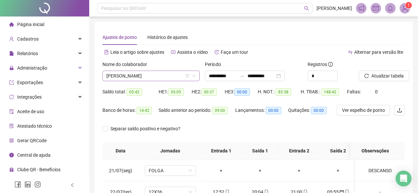
click at [120, 77] on span "ANA MARIA PRAXEDES MIRA" at bounding box center [150, 76] width 89 height 10
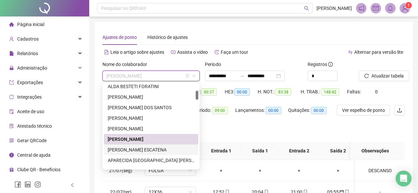
click at [122, 148] on div "ANTÔNIO CARLOS JESUS ESCATENA" at bounding box center [151, 149] width 87 height 7
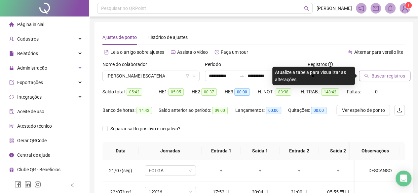
click at [390, 77] on span "Buscar registros" at bounding box center [388, 75] width 34 height 7
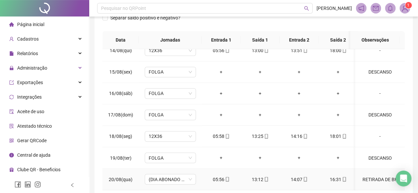
scroll to position [144, 0]
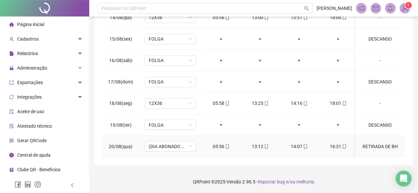
click at [381, 143] on div "RETIRADA DE BH" at bounding box center [380, 146] width 39 height 7
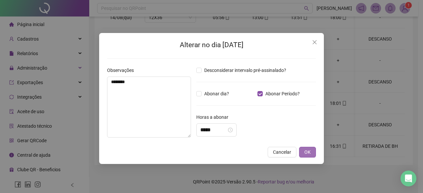
click at [304, 151] on button "OK" at bounding box center [307, 152] width 17 height 11
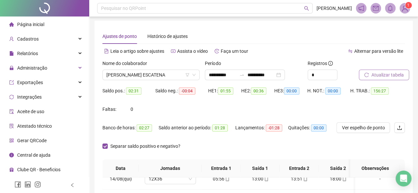
scroll to position [0, 0]
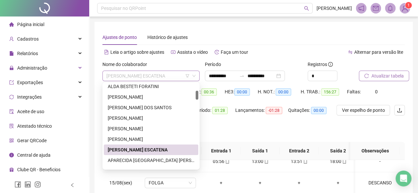
click at [147, 74] on span "ANTÔNIO CARLOS JESUS ESCATENA" at bounding box center [150, 76] width 89 height 10
click at [128, 139] on div "ANA MARIA PRAXEDES MIRA" at bounding box center [151, 139] width 87 height 7
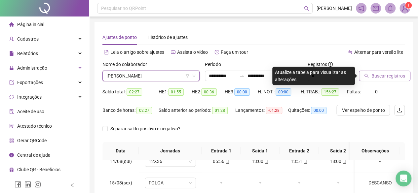
click at [135, 76] on span "ANA MARIA PRAXEDES MIRA" at bounding box center [150, 76] width 89 height 10
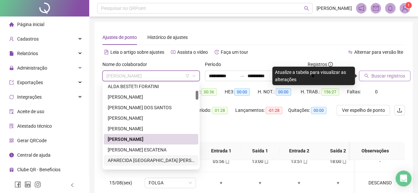
click at [128, 161] on div "APARECIDA LISBOA SAMPAIO LEITE" at bounding box center [151, 160] width 87 height 7
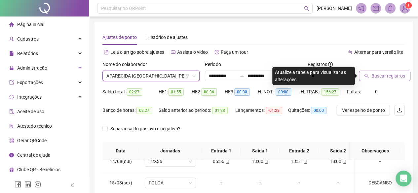
click at [384, 77] on span "Buscar registros" at bounding box center [388, 75] width 34 height 7
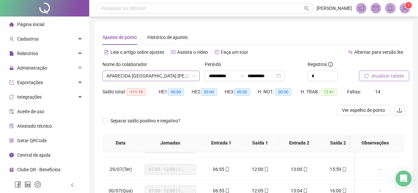
click at [108, 75] on span "APARECIDA LISBOA SAMPAIO LEITE" at bounding box center [150, 76] width 89 height 10
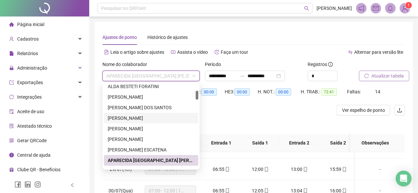
scroll to position [99, 0]
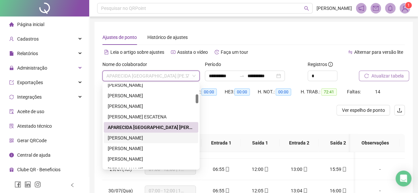
click at [125, 137] on div "ARLETE REGINA DE SOUZA" at bounding box center [151, 138] width 87 height 7
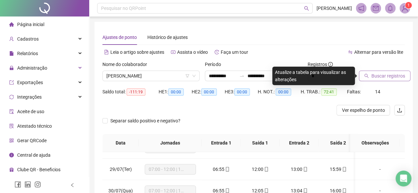
click at [389, 72] on span "Buscar registros" at bounding box center [388, 75] width 34 height 7
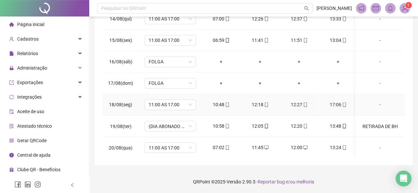
scroll to position [526, 0]
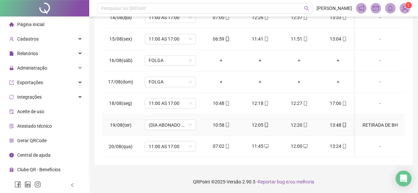
click at [372, 121] on div "RETIRADA DE BH" at bounding box center [380, 124] width 39 height 7
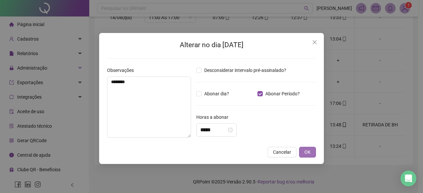
click at [312, 151] on button "OK" at bounding box center [307, 152] width 17 height 11
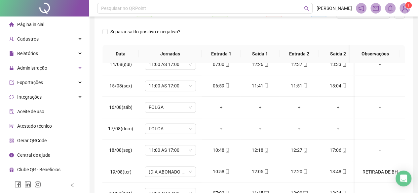
scroll to position [144, 0]
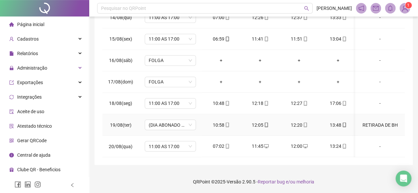
click at [381, 121] on div "RETIRADA DE BH" at bounding box center [380, 124] width 39 height 7
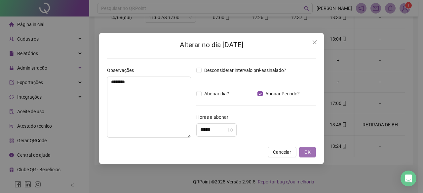
click at [307, 152] on span "OK" at bounding box center [307, 152] width 6 height 7
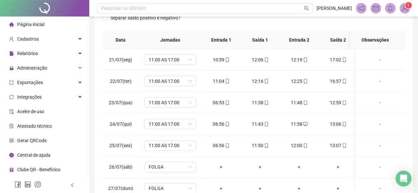
scroll to position [45, 0]
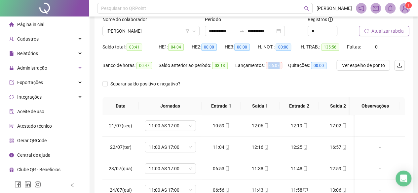
drag, startPoint x: 266, startPoint y: 65, endPoint x: 284, endPoint y: 70, distance: 19.2
click at [284, 70] on div "Lançamentos: -06:07" at bounding box center [261, 65] width 53 height 11
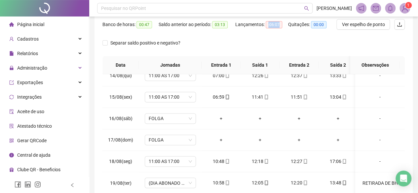
scroll to position [0, 0]
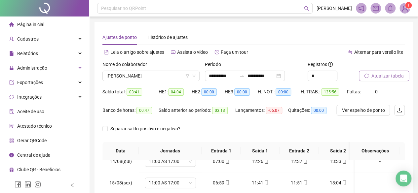
click at [110, 125] on div "Separar saldo positivo e negativo?" at bounding box center [146, 129] width 89 height 11
click at [108, 127] on span "Separar saldo positivo e negativo?" at bounding box center [145, 128] width 75 height 7
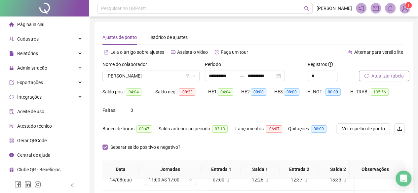
click at [108, 145] on span "Separar saldo positivo e negativo?" at bounding box center [145, 147] width 75 height 7
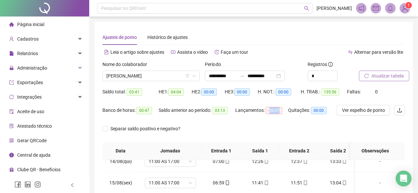
drag, startPoint x: 269, startPoint y: 111, endPoint x: 286, endPoint y: 115, distance: 17.3
click at [286, 115] on div "Lançamentos: -06:07" at bounding box center [261, 110] width 53 height 11
click at [145, 76] on span "ARLETE REGINA DE SOUZA" at bounding box center [150, 76] width 89 height 10
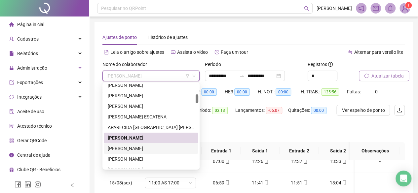
click at [126, 148] on div "BEATRIZ PRONE MOLINA NUNES" at bounding box center [151, 148] width 87 height 7
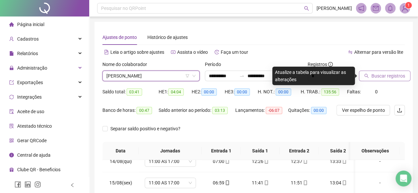
click at [368, 79] on button "Buscar registros" at bounding box center [385, 76] width 52 height 11
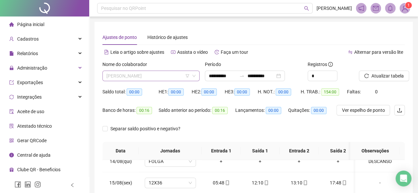
click at [137, 76] on span "BEATRIZ PRONE MOLINA NUNES" at bounding box center [150, 76] width 89 height 10
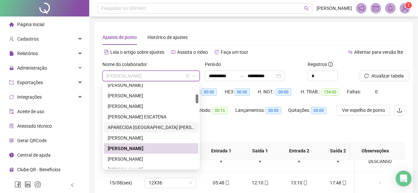
scroll to position [132, 0]
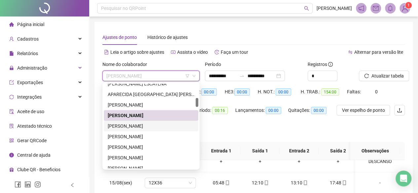
click at [126, 128] on div "[PERSON_NAME] [PERSON_NAME]" at bounding box center [151, 126] width 87 height 7
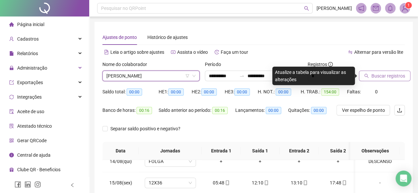
click at [376, 72] on span "Buscar registros" at bounding box center [388, 75] width 34 height 7
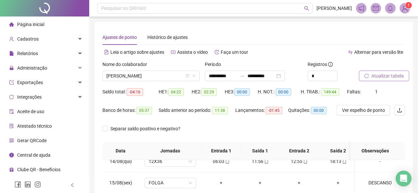
click at [382, 73] on span "Atualizar tabela" at bounding box center [387, 75] width 32 height 7
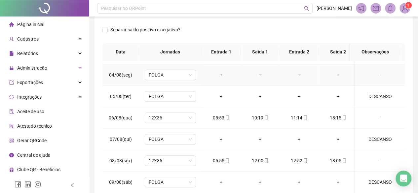
scroll to position [198, 0]
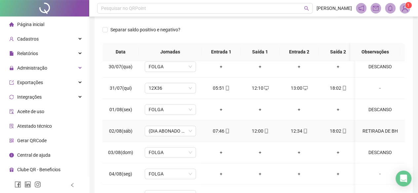
click at [379, 129] on div "RETIRADA DE BH" at bounding box center [380, 131] width 39 height 7
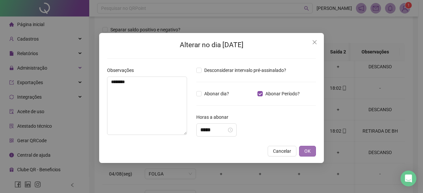
click at [312, 150] on button "OK" at bounding box center [307, 151] width 17 height 11
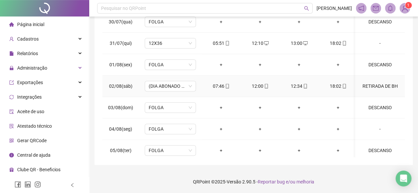
click at [379, 84] on div "RETIRADA DE BH" at bounding box center [380, 86] width 39 height 7
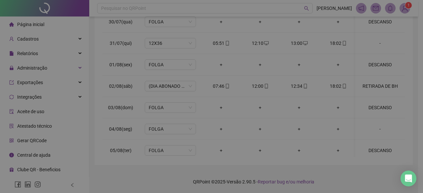
type input "*****"
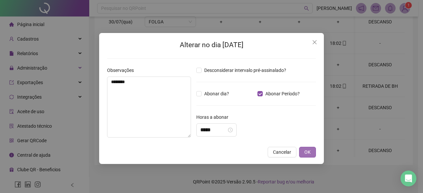
click at [311, 156] on button "OK" at bounding box center [307, 152] width 17 height 11
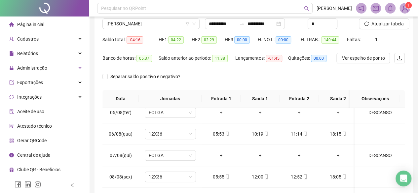
scroll to position [12, 0]
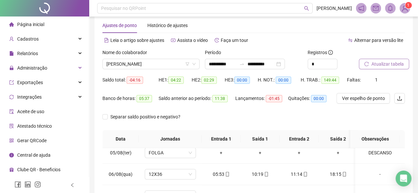
click at [384, 64] on span "Atualizar tabela" at bounding box center [387, 63] width 32 height 7
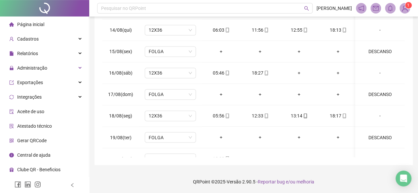
scroll to position [526, 0]
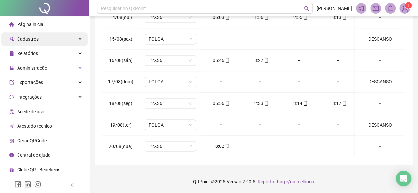
click at [29, 39] on span "Cadastros" at bounding box center [27, 38] width 21 height 5
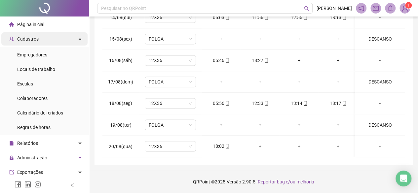
click at [29, 39] on span "Cadastros" at bounding box center [27, 38] width 21 height 5
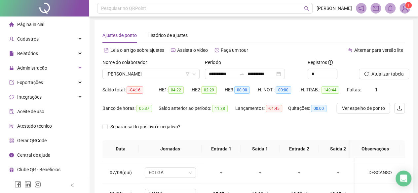
scroll to position [0, 0]
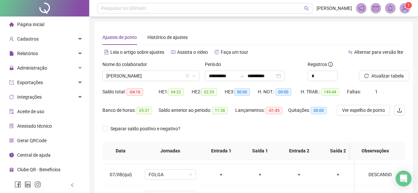
click at [114, 122] on div "Banco de horas: 05:37" at bounding box center [130, 114] width 56 height 19
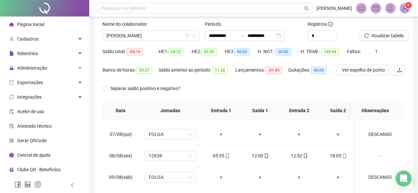
scroll to position [30, 0]
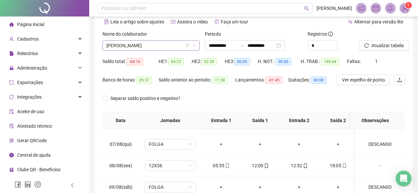
click at [165, 49] on span "[PERSON_NAME] [PERSON_NAME]" at bounding box center [150, 46] width 89 height 10
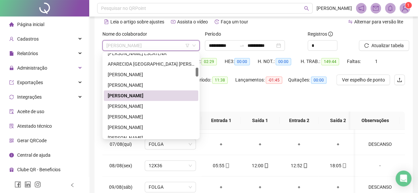
click at [165, 49] on span "[PERSON_NAME] [PERSON_NAME]" at bounding box center [150, 46] width 89 height 10
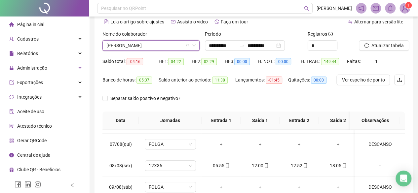
click at [165, 49] on span "[PERSON_NAME] [PERSON_NAME]" at bounding box center [150, 46] width 89 height 10
click at [261, 96] on div "Separar saldo positivo e negativo?" at bounding box center [253, 102] width 302 height 19
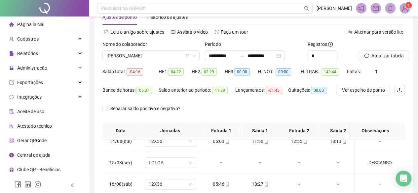
scroll to position [0, 0]
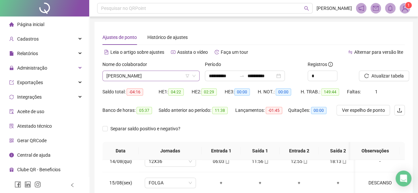
click at [114, 76] on span "[PERSON_NAME] [PERSON_NAME]" at bounding box center [150, 76] width 89 height 10
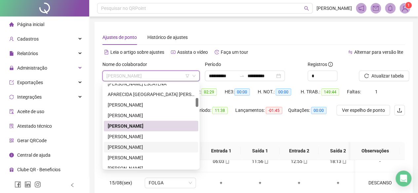
click at [247, 125] on div "Separar saldo positivo e negativo?" at bounding box center [253, 133] width 302 height 19
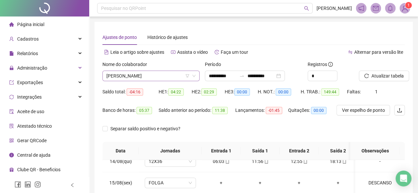
click at [111, 76] on span "[PERSON_NAME] [PERSON_NAME]" at bounding box center [150, 76] width 89 height 10
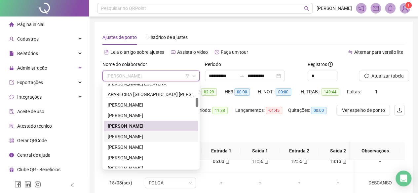
click at [121, 136] on div "CARLOS EDUARDO LAZARINI" at bounding box center [151, 136] width 87 height 7
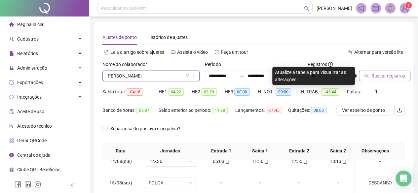
click at [381, 78] on span "Buscar registros" at bounding box center [388, 75] width 34 height 7
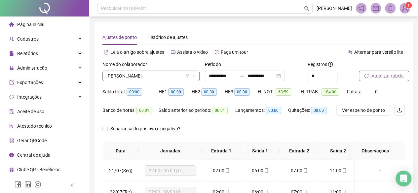
click at [154, 74] on span "CARLOS EDUARDO LAZARINI" at bounding box center [150, 76] width 89 height 10
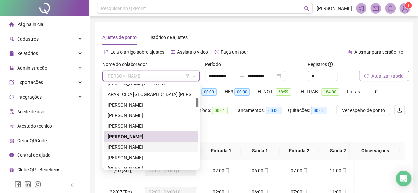
click at [131, 147] on div "CILENE JOSÉ DE SOUZA" at bounding box center [151, 147] width 87 height 7
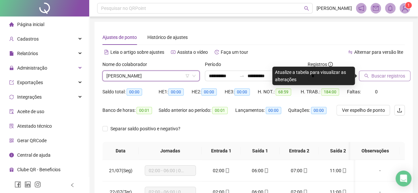
click at [382, 75] on span "Buscar registros" at bounding box center [388, 75] width 34 height 7
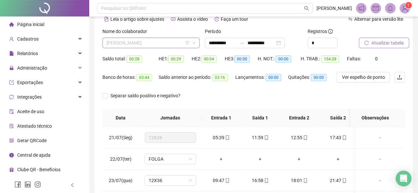
click at [138, 41] on span "CILENE JOSÉ DE SOUZA" at bounding box center [150, 43] width 89 height 10
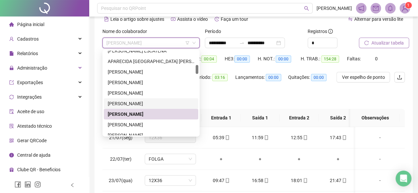
click at [128, 105] on div "CARLOS EDUARDO LAZARINI" at bounding box center [151, 103] width 87 height 7
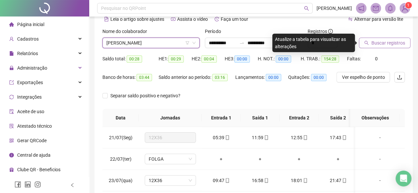
click at [397, 45] on span "Buscar registros" at bounding box center [388, 42] width 34 height 7
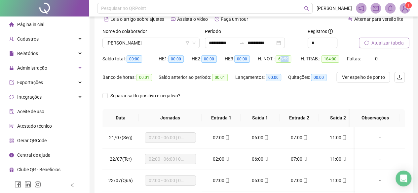
drag, startPoint x: 280, startPoint y: 60, endPoint x: 290, endPoint y: 60, distance: 9.9
click at [290, 60] on div "H. NOT.: 68:59" at bounding box center [279, 59] width 43 height 8
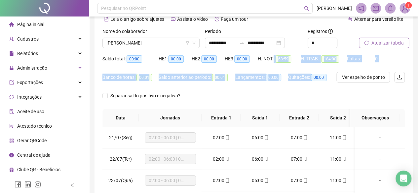
drag, startPoint x: 274, startPoint y: 61, endPoint x: 318, endPoint y: 77, distance: 47.0
click at [318, 77] on form "**********" at bounding box center [253, 68] width 302 height 81
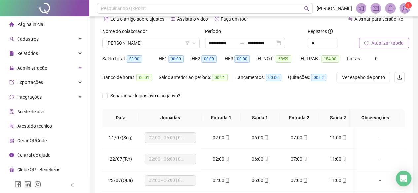
click at [114, 32] on label "Nome do colaborador" at bounding box center [126, 31] width 49 height 7
click at [125, 43] on span "CARLOS EDUARDO LAZARINI" at bounding box center [150, 43] width 89 height 10
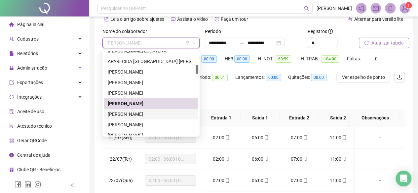
click at [128, 115] on div "CILENE JOSÉ DE SOUZA" at bounding box center [151, 114] width 87 height 7
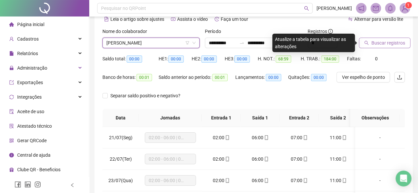
click at [390, 41] on span "Buscar registros" at bounding box center [388, 42] width 34 height 7
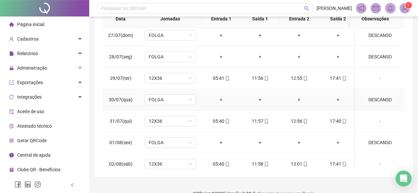
scroll to position [99, 0]
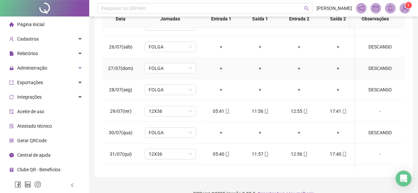
click at [369, 67] on div "DESCANSO" at bounding box center [380, 68] width 39 height 7
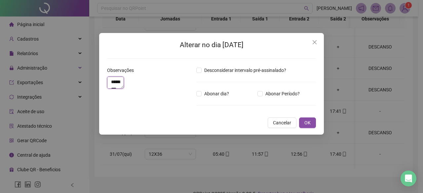
drag, startPoint x: 127, startPoint y: 82, endPoint x: 0, endPoint y: 79, distance: 126.6
click at [0, 79] on div "Alterar no dia 27/07/2025 Observações ******** Desconsiderar intervalo pré-assi…" at bounding box center [211, 96] width 423 height 193
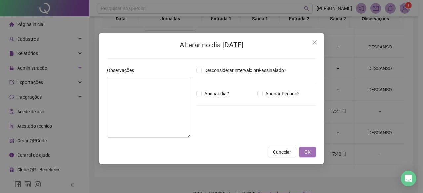
click at [302, 148] on button "OK" at bounding box center [307, 152] width 17 height 11
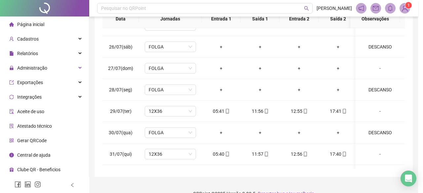
click at [308, 153] on div "Alterar no dia 27/07/2025 Observações Desconsiderar intervalo pré-assinalado? A…" at bounding box center [211, 96] width 423 height 193
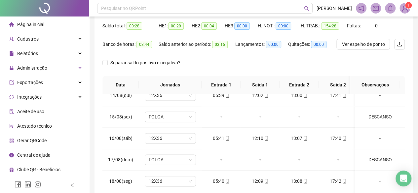
scroll to position [0, 0]
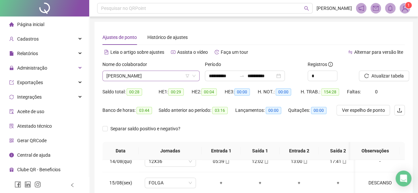
click at [129, 78] on span "CILENE JOSÉ DE SOUZA" at bounding box center [150, 76] width 89 height 10
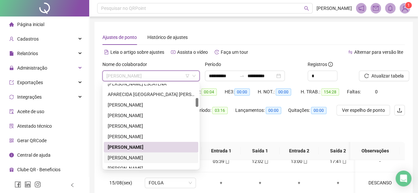
click at [143, 157] on div "CLÁUDIA APARECIDA DA ROCHA" at bounding box center [151, 157] width 87 height 7
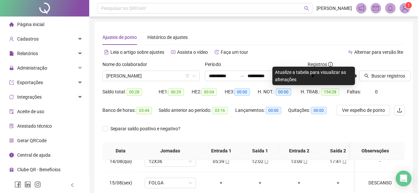
click at [381, 69] on div at bounding box center [373, 66] width 29 height 10
click at [380, 73] on span "Buscar registros" at bounding box center [388, 75] width 34 height 7
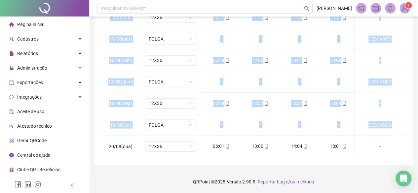
scroll to position [0, 7]
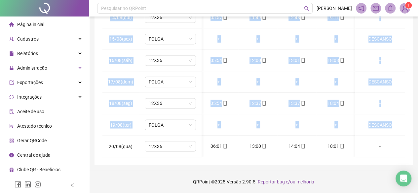
drag, startPoint x: 403, startPoint y: 131, endPoint x: 402, endPoint y: 99, distance: 31.7
click at [402, 99] on div "**********" at bounding box center [254, 22] width 318 height 288
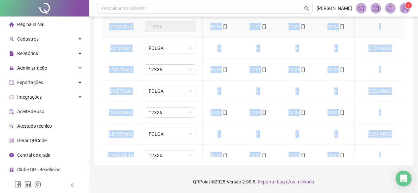
scroll to position [45, 0]
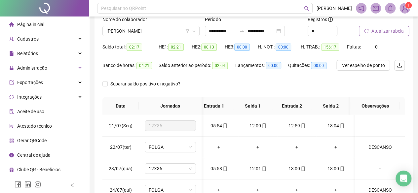
click at [150, 25] on div "Nome do colaborador" at bounding box center [150, 21] width 97 height 10
click at [146, 28] on span "CLÁUDIA APARECIDA DA ROCHA" at bounding box center [150, 31] width 89 height 10
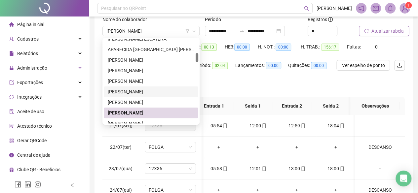
click at [349, 91] on div "Separar saldo positivo e negativo?" at bounding box center [253, 88] width 302 height 19
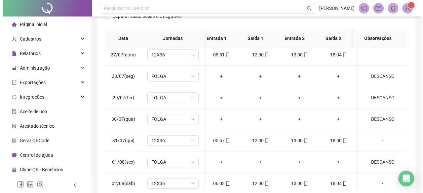
scroll to position [144, 0]
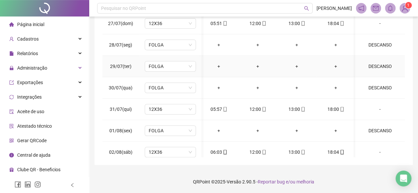
click at [374, 64] on div "DESCANSO" at bounding box center [380, 66] width 39 height 7
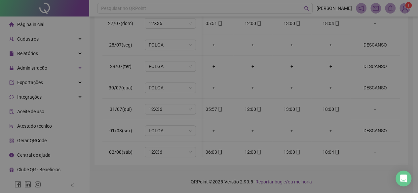
scroll to position [132, 7]
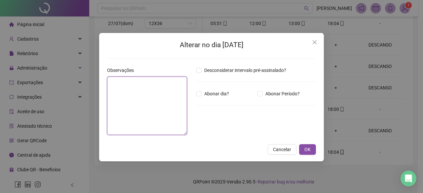
drag, startPoint x: 134, startPoint y: 81, endPoint x: 0, endPoint y: 63, distance: 134.7
click at [0, 64] on div "Alterar no dia 29/07/2025 Observações ******** Desconsiderar intervalo pré-assi…" at bounding box center [211, 96] width 423 height 193
type textarea "********"
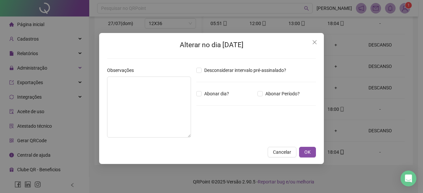
click at [309, 161] on div "Alterar no dia 29/07/2025 Observações Desconsiderar intervalo pré-assinalado? A…" at bounding box center [211, 98] width 225 height 131
click at [310, 155] on span "OK" at bounding box center [307, 152] width 6 height 7
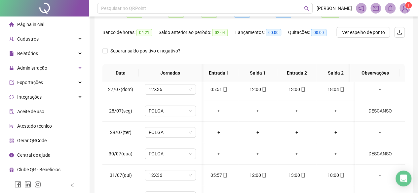
scroll to position [12, 0]
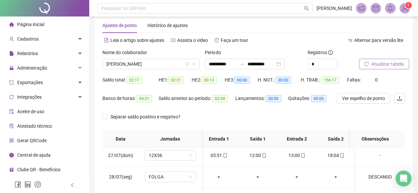
click at [392, 62] on span "Atualizar tabela" at bounding box center [387, 63] width 32 height 7
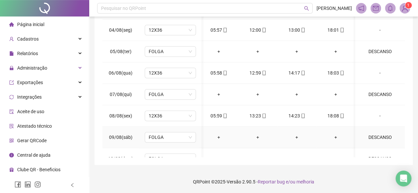
scroll to position [330, 2]
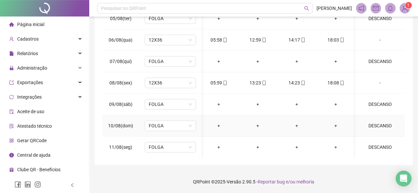
click at [375, 122] on div "DESCANSO" at bounding box center [380, 125] width 39 height 7
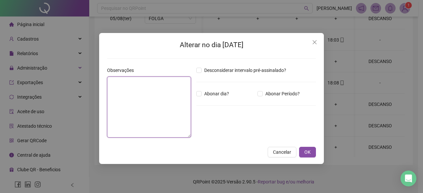
drag, startPoint x: 135, startPoint y: 82, endPoint x: 27, endPoint y: 65, distance: 108.3
click at [28, 66] on div "Alterar no dia 10/08/2025 Observações ******** Desconsiderar intervalo pré-assi…" at bounding box center [211, 96] width 423 height 193
type textarea "********"
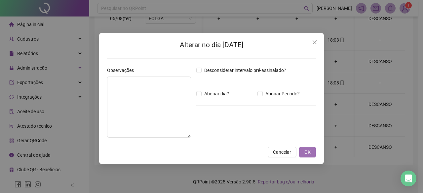
click at [312, 154] on button "OK" at bounding box center [307, 152] width 17 height 11
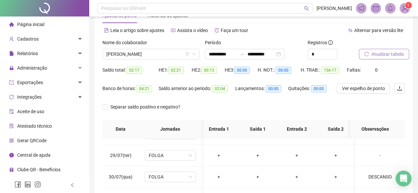
scroll to position [0, 0]
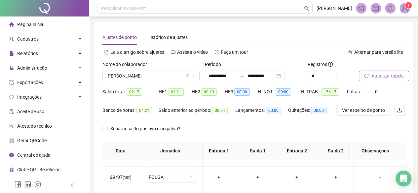
click at [365, 73] on button "Atualizar tabela" at bounding box center [384, 76] width 50 height 11
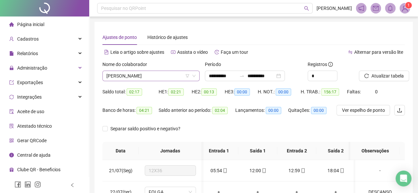
click at [128, 75] on span "CLÁUDIA APARECIDA DA ROCHA" at bounding box center [150, 76] width 89 height 10
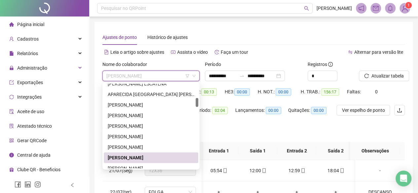
scroll to position [165, 0]
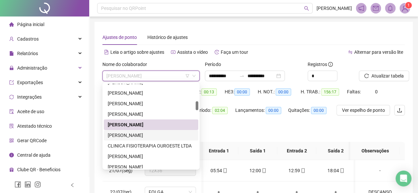
click at [144, 136] on div "CLEIDE ALVES DOS SANTOS" at bounding box center [151, 135] width 87 height 7
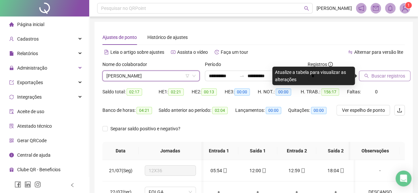
click at [392, 72] on button "Buscar registros" at bounding box center [385, 76] width 52 height 11
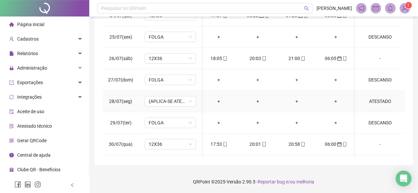
scroll to position [132, 2]
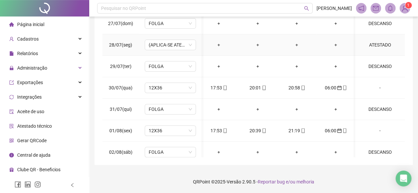
click at [375, 45] on div "ATESTADO" at bounding box center [380, 44] width 39 height 7
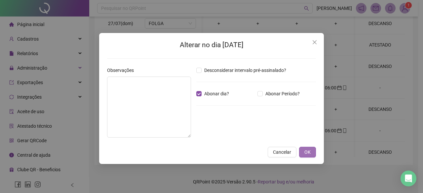
click at [311, 154] on span "OK" at bounding box center [307, 152] width 6 height 7
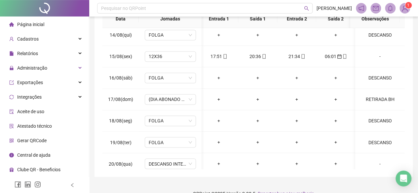
scroll to position [526, 2]
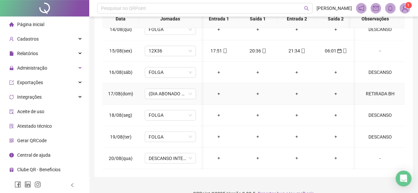
click at [374, 90] on div "RETIRADA BH" at bounding box center [380, 93] width 39 height 7
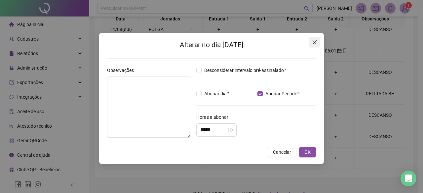
click at [314, 40] on icon "close" at bounding box center [314, 42] width 5 height 5
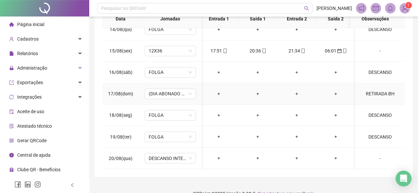
click at [380, 90] on div "RETIRADA BH" at bounding box center [380, 93] width 39 height 7
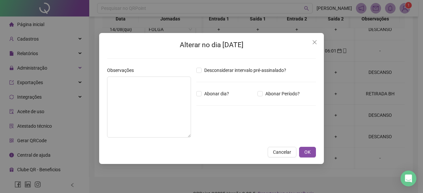
type input "*****"
click at [310, 149] on span "OK" at bounding box center [307, 152] width 6 height 7
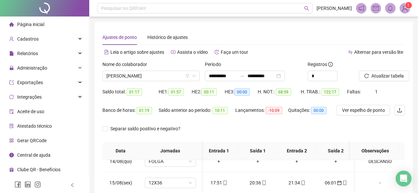
scroll to position [144, 0]
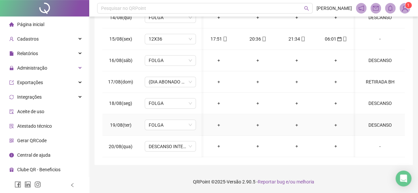
click at [371, 122] on div "DESCANSO" at bounding box center [380, 124] width 39 height 7
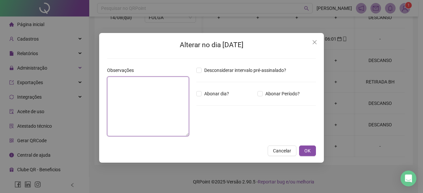
drag, startPoint x: 143, startPoint y: 84, endPoint x: 87, endPoint y: 71, distance: 58.1
click at [97, 72] on div "Alterar no dia 19/08/2025 Observações ******** Desconsiderar intervalo pré-assi…" at bounding box center [211, 96] width 423 height 193
type textarea "********"
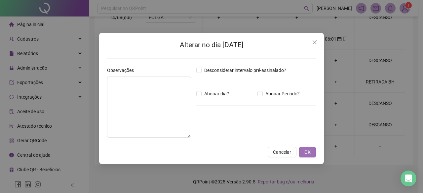
click at [310, 151] on span "OK" at bounding box center [307, 152] width 6 height 7
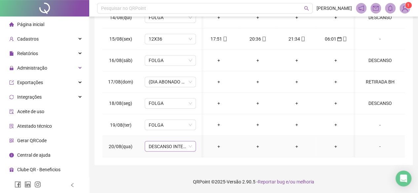
click at [172, 144] on span "DESCANSO INTER-JORNADA" at bounding box center [170, 146] width 43 height 10
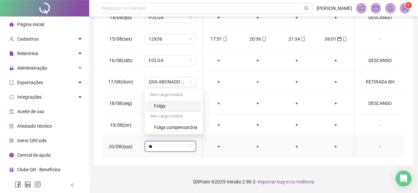
type input "***"
click at [174, 104] on div "Folga" at bounding box center [176, 105] width 44 height 7
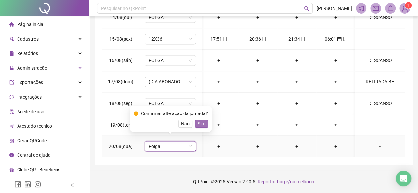
click at [199, 125] on span "Sim" at bounding box center [202, 123] width 8 height 7
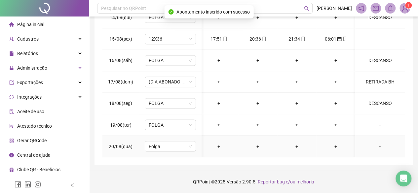
click at [376, 143] on div "-" at bounding box center [380, 146] width 39 height 7
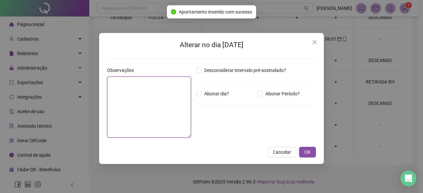
click at [157, 106] on textarea at bounding box center [149, 107] width 84 height 61
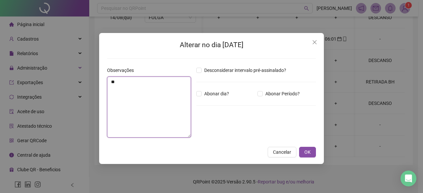
type textarea "*"
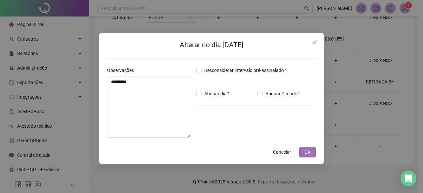
click at [313, 149] on button "OK" at bounding box center [307, 152] width 17 height 11
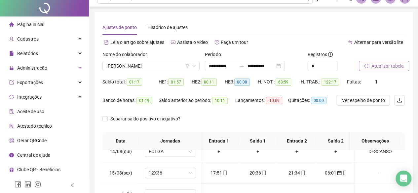
scroll to position [0, 0]
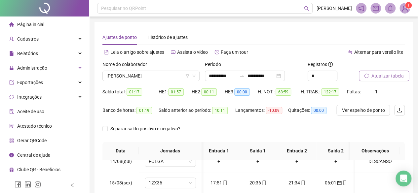
click at [399, 72] on button "Atualizar tabela" at bounding box center [384, 76] width 50 height 11
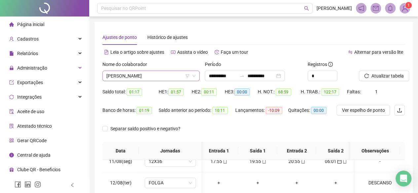
click at [127, 77] on span "CLEIDE ALVES DOS SANTOS" at bounding box center [150, 76] width 89 height 10
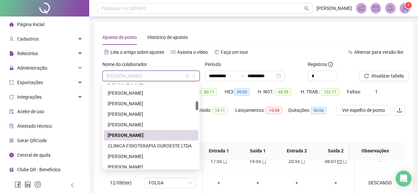
click at [131, 133] on div "CLEIDE ALVES DOS SANTOS" at bounding box center [151, 135] width 87 height 7
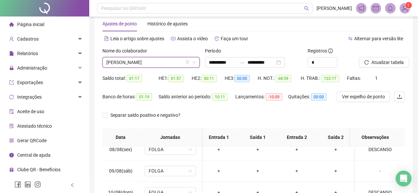
scroll to position [33, 0]
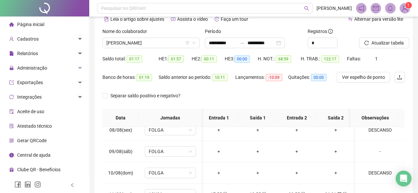
click at [171, 37] on div "Nome do colaborador" at bounding box center [150, 33] width 97 height 10
click at [166, 35] on div "Nome do colaborador" at bounding box center [150, 33] width 97 height 10
click at [163, 41] on span "CLEIDE ALVES DOS SANTOS" at bounding box center [150, 43] width 89 height 10
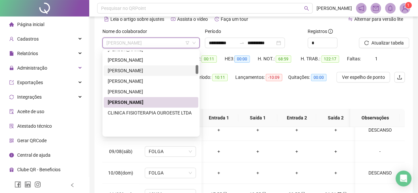
scroll to position [132, 0]
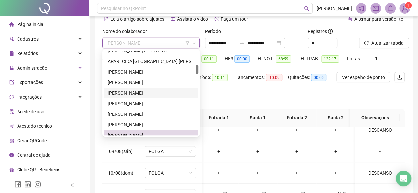
click at [128, 92] on div "[PERSON_NAME] [PERSON_NAME]" at bounding box center [151, 93] width 87 height 7
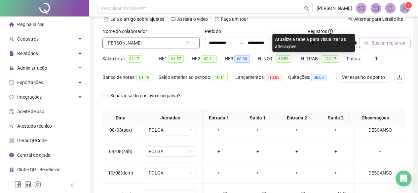
click at [384, 40] on span "Buscar registros" at bounding box center [388, 42] width 34 height 7
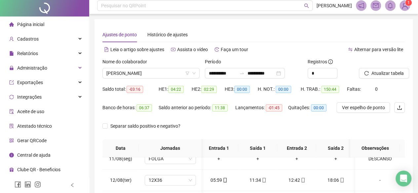
scroll to position [0, 0]
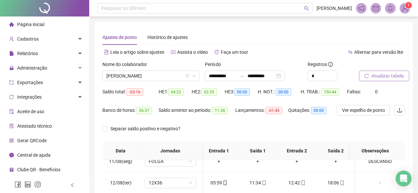
click at [389, 77] on span "Atualizar tabela" at bounding box center [387, 75] width 32 height 7
click at [139, 73] on span "[PERSON_NAME] [PERSON_NAME]" at bounding box center [150, 76] width 89 height 10
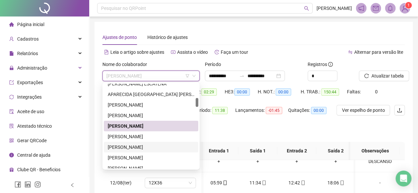
click at [126, 151] on div "CILENE JOSÉ DE SOUZA" at bounding box center [151, 147] width 95 height 11
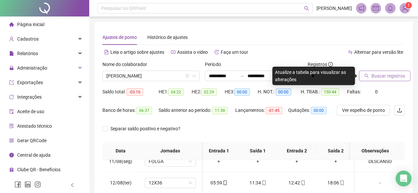
click at [373, 74] on span "Buscar registros" at bounding box center [388, 75] width 34 height 7
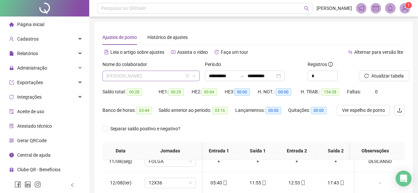
click at [136, 74] on span "CILENE JOSÉ DE SOUZA" at bounding box center [150, 76] width 89 height 10
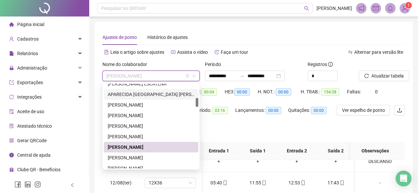
click at [251, 113] on div "Lançamentos: 00:00" at bounding box center [261, 111] width 53 height 8
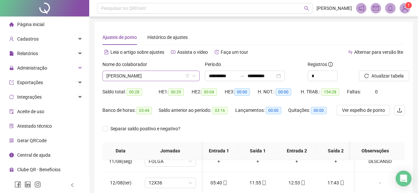
click at [119, 77] on span "CILENE JOSÉ DE SOUZA" at bounding box center [150, 76] width 89 height 10
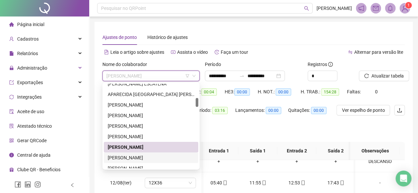
click at [133, 160] on div "CLÁUDIA APARECIDA DA ROCHA" at bounding box center [151, 157] width 87 height 7
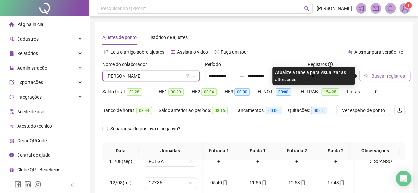
click at [380, 77] on span "Buscar registros" at bounding box center [388, 75] width 34 height 7
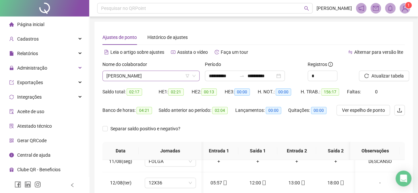
click at [145, 71] on span "CLÁUDIA APARECIDA DA ROCHA" at bounding box center [150, 76] width 89 height 10
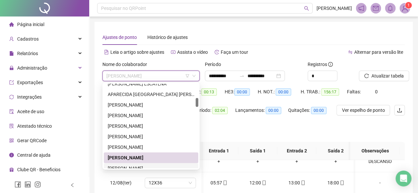
click at [132, 165] on div "CLEIDE ALVES DOS SANTOS" at bounding box center [151, 168] width 95 height 11
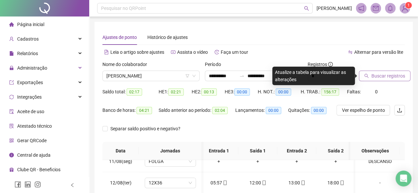
click at [388, 79] on span "Buscar registros" at bounding box center [388, 75] width 34 height 7
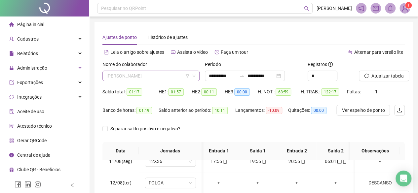
click at [150, 75] on span "CLEIDE ALVES DOS SANTOS" at bounding box center [150, 76] width 89 height 10
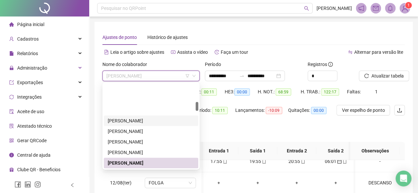
scroll to position [171, 0]
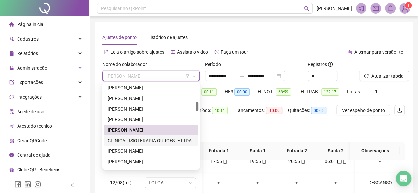
click at [127, 138] on div "CLINICA FISIOTERAPIA OUROESTE LTDA" at bounding box center [151, 140] width 87 height 7
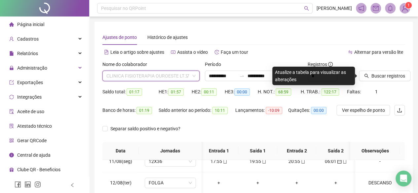
click at [130, 77] on span "CLINICA FISIOTERAPIA OUROESTE LTDA" at bounding box center [150, 76] width 89 height 10
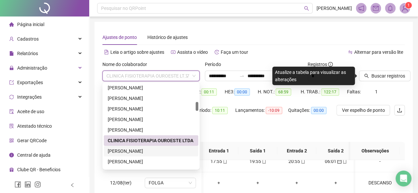
click at [135, 151] on div "DEBORA ANTONIA DE CARVALHO NOVAIS" at bounding box center [151, 151] width 87 height 7
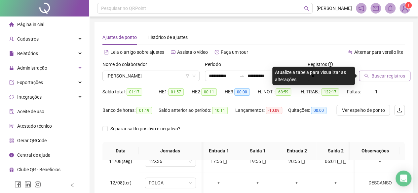
click at [381, 76] on span "Buscar registros" at bounding box center [388, 75] width 34 height 7
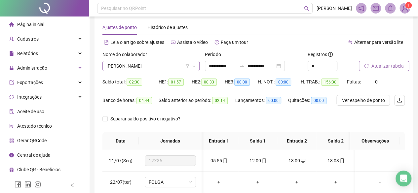
scroll to position [0, 0]
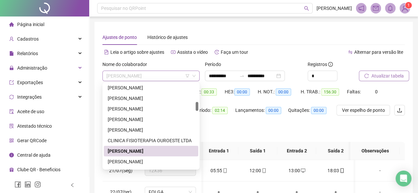
click at [134, 78] on span "DEBORA ANTONIA DE CARVALHO NOVAIS" at bounding box center [150, 76] width 89 height 10
click at [135, 86] on div "[PERSON_NAME] [PERSON_NAME]" at bounding box center [151, 87] width 87 height 7
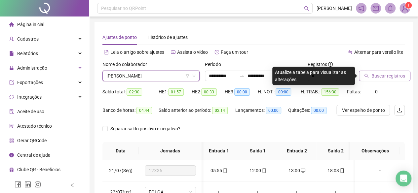
click at [388, 79] on span "Buscar registros" at bounding box center [388, 75] width 34 height 7
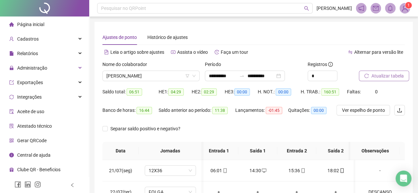
click at [388, 76] on span "Atualizar tabela" at bounding box center [387, 75] width 32 height 7
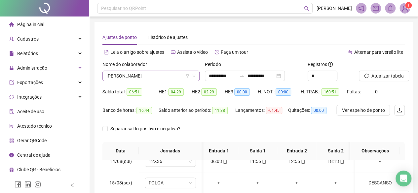
click at [146, 75] on span "[PERSON_NAME] [PERSON_NAME]" at bounding box center [150, 76] width 89 height 10
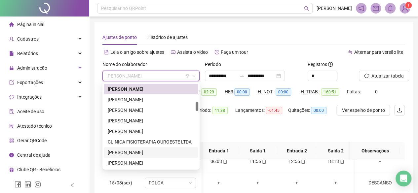
click at [129, 150] on div "DEBORA ANTONIA DE CARVALHO NOVAIS" at bounding box center [151, 152] width 87 height 7
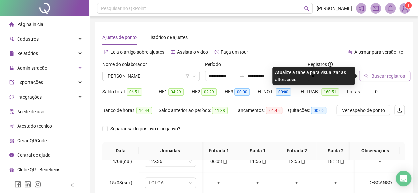
click at [386, 80] on button "Buscar registros" at bounding box center [385, 76] width 52 height 11
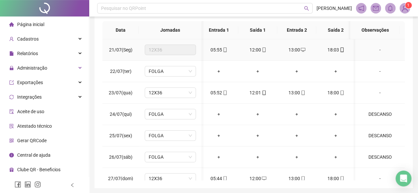
scroll to position [144, 0]
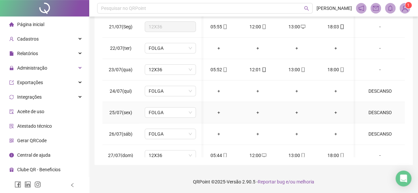
click at [375, 112] on div "DESCANSO" at bounding box center [380, 112] width 39 height 7
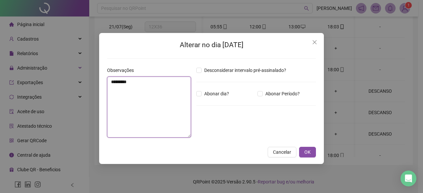
drag, startPoint x: 149, startPoint y: 82, endPoint x: 0, endPoint y: -1, distance: 170.3
type textarea "********"
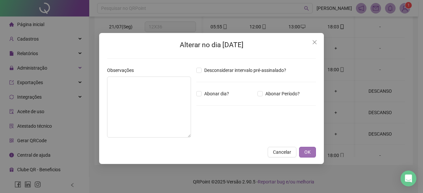
click at [306, 152] on span "OK" at bounding box center [307, 152] width 6 height 7
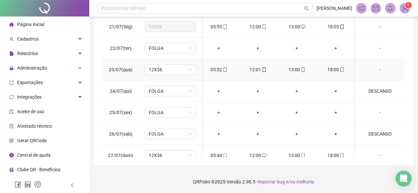
click at [369, 79] on td "-" at bounding box center [380, 69] width 50 height 21
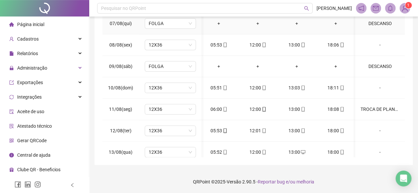
scroll to position [397, 2]
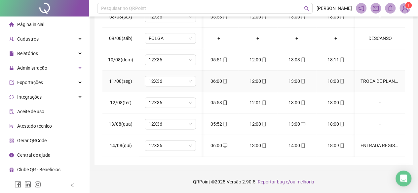
click at [370, 78] on div "TROCA DE PLANTÃO MEDIANTE DOCUMENTAÇÃO" at bounding box center [380, 81] width 39 height 7
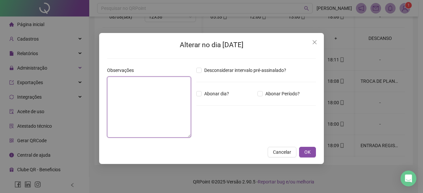
drag, startPoint x: 154, startPoint y: 91, endPoint x: 92, endPoint y: 58, distance: 70.8
click at [92, 58] on div "**********" at bounding box center [211, 96] width 423 height 193
type textarea "**********"
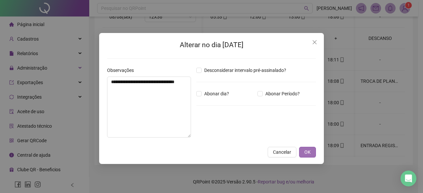
click at [310, 154] on span "OK" at bounding box center [307, 152] width 6 height 7
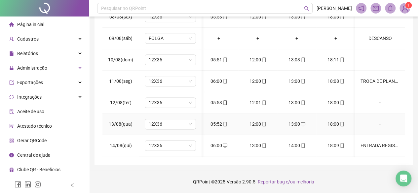
click at [375, 122] on div "-" at bounding box center [380, 124] width 39 height 7
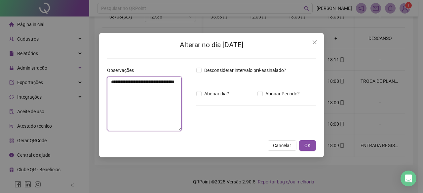
click at [165, 88] on textarea "**********" at bounding box center [144, 104] width 75 height 55
paste textarea "**********"
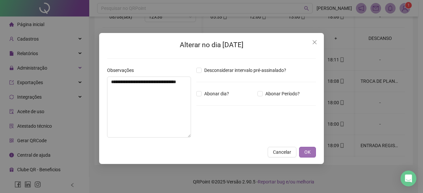
click at [308, 151] on span "OK" at bounding box center [307, 152] width 6 height 7
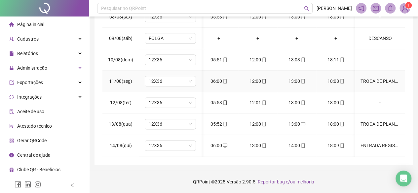
click at [382, 78] on div "TROCA DE PLANTÃO MEDIANTE DOCUMENTAÇÃO" at bounding box center [380, 81] width 39 height 7
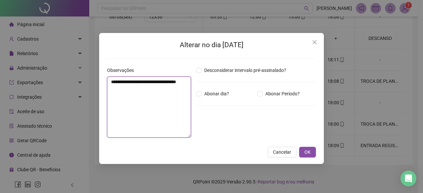
click at [159, 87] on textarea "**********" at bounding box center [149, 107] width 84 height 61
drag, startPoint x: 133, startPoint y: 98, endPoint x: 91, endPoint y: 73, distance: 49.5
click at [91, 73] on div "**********" at bounding box center [211, 96] width 423 height 193
type textarea "**********"
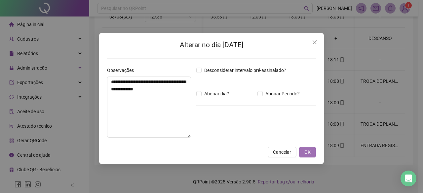
click at [313, 152] on button "OK" at bounding box center [307, 152] width 17 height 11
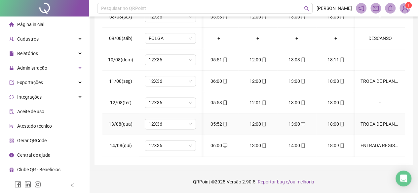
click at [374, 124] on div "TROCA DE PLANTÃO MEDIANTE DOCUMENTAÇÃO" at bounding box center [380, 124] width 39 height 7
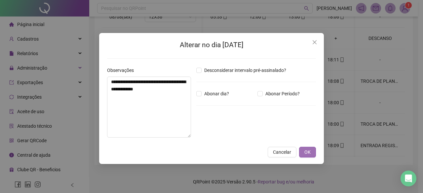
click at [299, 152] on button "OK" at bounding box center [307, 152] width 17 height 11
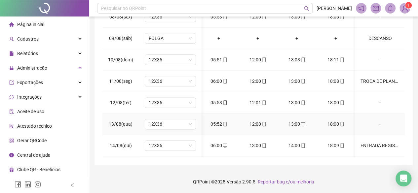
click at [372, 123] on div "-" at bounding box center [380, 124] width 39 height 7
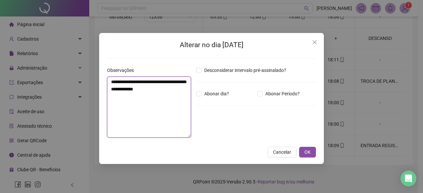
click at [166, 102] on textarea "**********" at bounding box center [149, 107] width 84 height 61
paste textarea "**********"
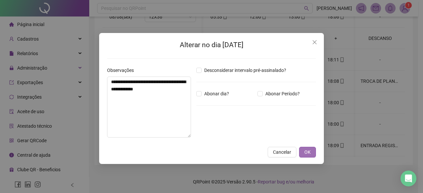
click at [311, 155] on button "OK" at bounding box center [307, 152] width 17 height 11
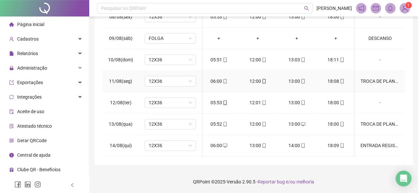
click at [376, 83] on td "TROCA DE PLANTÃO MEDIANTE DOCUMENTAÇÃO C/ A ERICA NATALIA" at bounding box center [380, 81] width 50 height 21
click at [376, 79] on div "TROCA DE PLANTÃO MEDIANTE DOCUMENTAÇÃO C/ A ERICA NATALIA" at bounding box center [380, 81] width 39 height 7
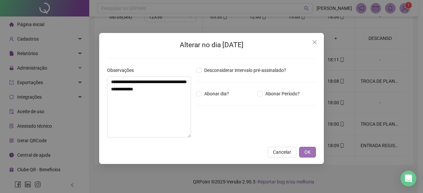
click at [311, 151] on button "OK" at bounding box center [307, 152] width 17 height 11
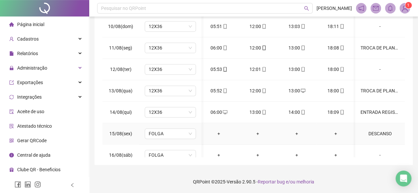
scroll to position [430, 2]
click at [367, 110] on div "ENTRADA REGISTRADA TEM PRINT" at bounding box center [380, 112] width 39 height 7
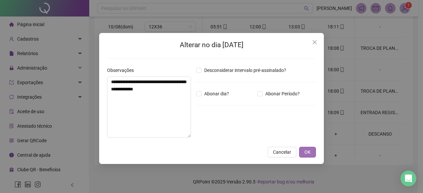
click at [308, 152] on span "OK" at bounding box center [307, 152] width 6 height 7
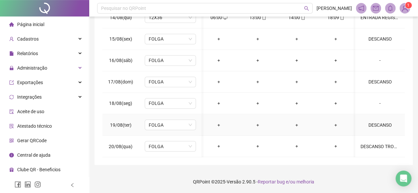
scroll to position [526, 2]
click at [387, 144] on div "DESCANSO TROCA DE PLANTÃO MEDIANTE DOCUMENTAÇÃO" at bounding box center [380, 146] width 39 height 7
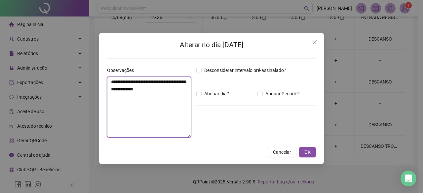
click at [177, 92] on textarea "**********" at bounding box center [149, 107] width 84 height 61
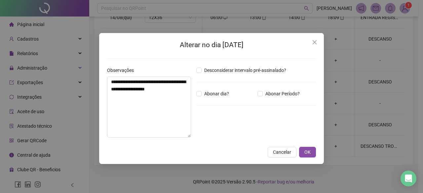
click at [311, 146] on div "**********" at bounding box center [211, 98] width 225 height 131
click at [311, 152] on button "OK" at bounding box center [307, 152] width 17 height 11
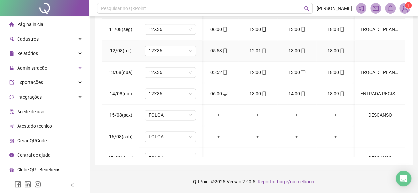
scroll to position [463, 2]
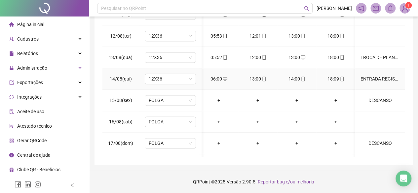
click at [369, 78] on div "ENTRADA REGISTRADA TEM PRINT" at bounding box center [380, 78] width 39 height 7
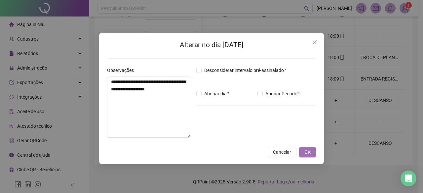
click at [307, 154] on span "OK" at bounding box center [307, 152] width 6 height 7
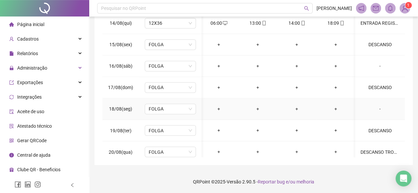
scroll to position [526, 2]
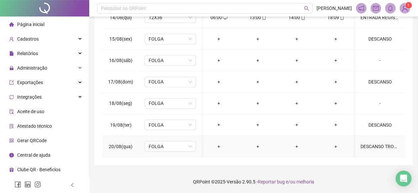
click at [375, 143] on div "DESCANSO TROCA DE PLANTÃO MEDIANTE DOCUMENTAÇÃO C/ ERICA MEDEIROS" at bounding box center [380, 146] width 39 height 7
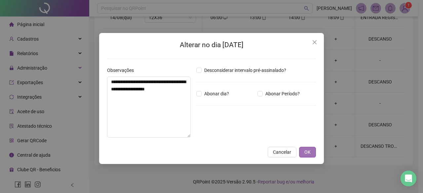
click at [309, 149] on span "OK" at bounding box center [307, 152] width 6 height 7
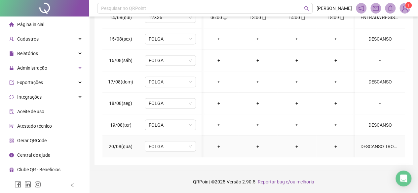
click at [362, 143] on div "DESCANSO TROCA DE PLANTÃO MEDIANTE DOCUMENTAÇÃO C/ ERICA MEDEIROS" at bounding box center [380, 146] width 39 height 7
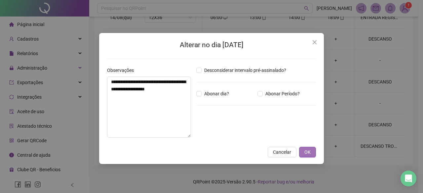
click at [307, 152] on span "OK" at bounding box center [307, 152] width 6 height 7
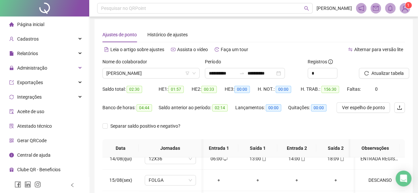
scroll to position [0, 0]
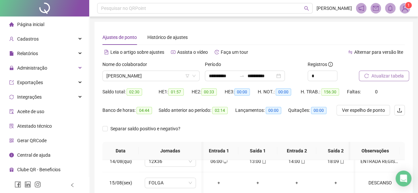
click at [375, 73] on span "Atualizar tabela" at bounding box center [387, 75] width 32 height 7
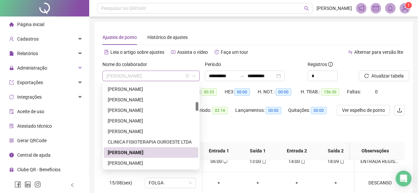
click at [170, 74] on span "DEBORA ANTONIA DE CARVALHO NOVAIS" at bounding box center [150, 76] width 89 height 10
click at [135, 164] on div "EBER CESAR POMIN" at bounding box center [151, 163] width 87 height 7
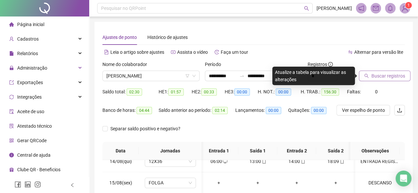
click at [372, 79] on span "Buscar registros" at bounding box center [388, 75] width 34 height 7
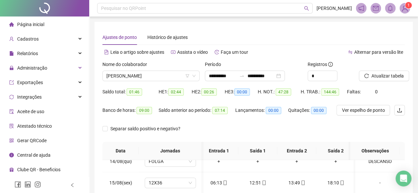
click at [385, 84] on div "Atualizar tabela" at bounding box center [381, 74] width 51 height 26
click at [382, 74] on span "Atualizar tabela" at bounding box center [387, 75] width 32 height 7
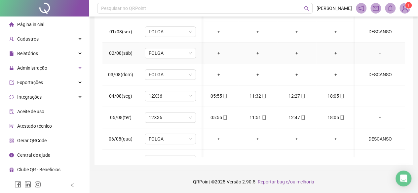
scroll to position [198, 2]
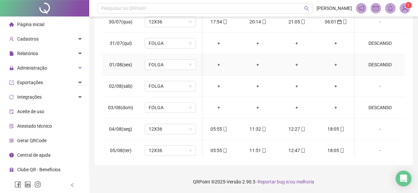
click at [375, 64] on div "DESCANSO" at bounding box center [380, 64] width 39 height 7
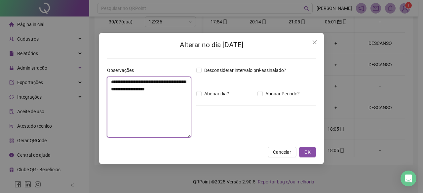
drag, startPoint x: 143, startPoint y: 82, endPoint x: 98, endPoint y: 79, distance: 44.4
click at [98, 79] on div "Alterar no dia 01/08/2025 Observações ******** Desconsiderar intervalo pré-assi…" at bounding box center [211, 96] width 423 height 193
type textarea "********"
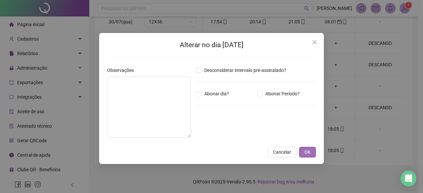
click at [309, 154] on span "OK" at bounding box center [307, 152] width 6 height 7
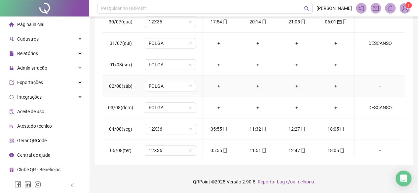
click at [378, 83] on div "-" at bounding box center [380, 86] width 39 height 7
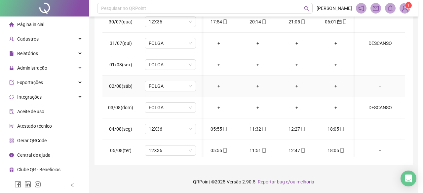
click at [0, 0] on div "Alterar no dia 01/08/2025 Observações Desconsiderar intervalo pré-assinalado? A…" at bounding box center [0, 0] width 0 height 0
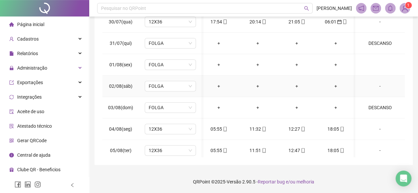
click at [376, 83] on div "-" at bounding box center [380, 86] width 39 height 7
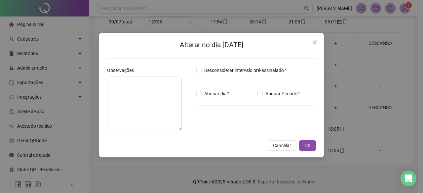
click at [376, 83] on div "Alterar no dia 02/08/2025 Observações Desconsiderar intervalo pré-assinalado? A…" at bounding box center [211, 96] width 423 height 193
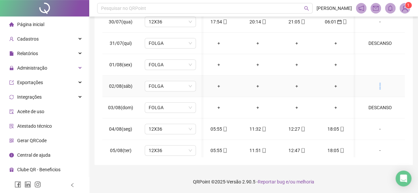
drag, startPoint x: 376, startPoint y: 86, endPoint x: 370, endPoint y: 89, distance: 6.8
click at [370, 89] on td "-" at bounding box center [380, 86] width 50 height 21
click at [380, 62] on div at bounding box center [380, 64] width 39 height 7
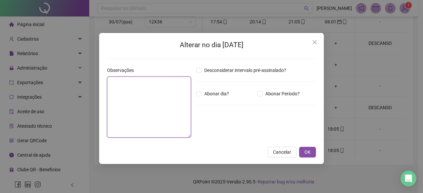
click at [135, 108] on textarea at bounding box center [149, 107] width 84 height 61
type textarea "********"
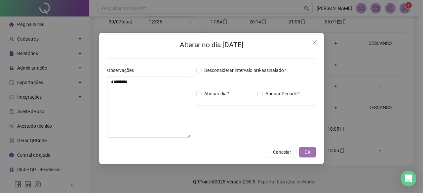
click at [305, 152] on span "OK" at bounding box center [307, 152] width 6 height 7
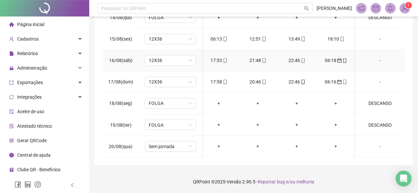
scroll to position [530, 2]
click at [176, 144] on span "Sem jornada" at bounding box center [170, 146] width 43 height 10
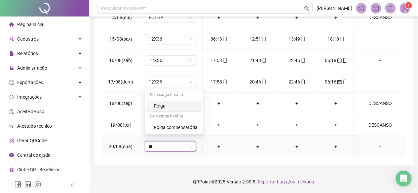
type input "***"
click at [178, 101] on div "Folga" at bounding box center [174, 106] width 56 height 11
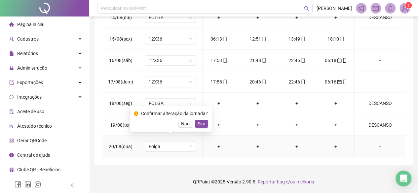
click at [199, 119] on div "Confirmar alteração da jornada? Não Sim" at bounding box center [171, 119] width 74 height 18
click at [202, 123] on span "Sim" at bounding box center [202, 123] width 8 height 7
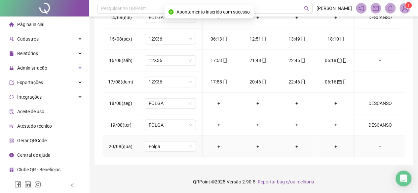
click at [380, 143] on div "-" at bounding box center [380, 146] width 39 height 7
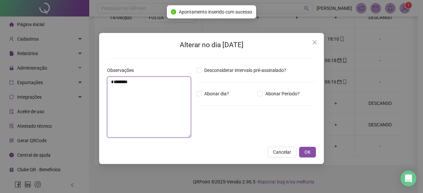
drag, startPoint x: 185, startPoint y: 97, endPoint x: 156, endPoint y: 97, distance: 29.1
click at [183, 97] on textarea "********" at bounding box center [149, 107] width 84 height 61
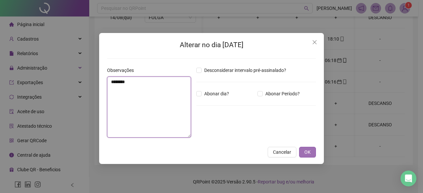
type textarea "********"
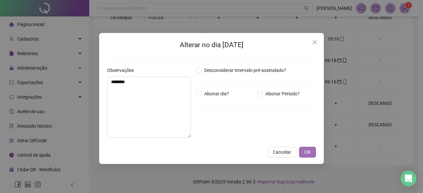
click at [313, 156] on button "OK" at bounding box center [307, 152] width 17 height 11
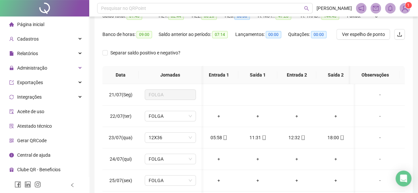
scroll to position [33, 0]
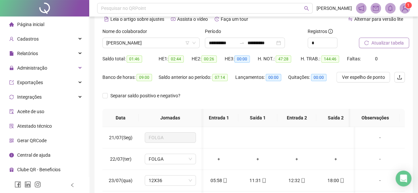
click at [384, 41] on span "Atualizar tabela" at bounding box center [387, 42] width 32 height 7
click at [124, 40] on span "EBER CESAR POMIN" at bounding box center [150, 43] width 89 height 10
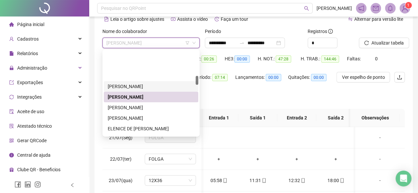
scroll to position [235, 0]
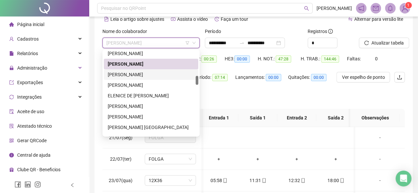
click at [148, 76] on div "EDSON RICARDO ALVES GARCIA" at bounding box center [151, 74] width 87 height 7
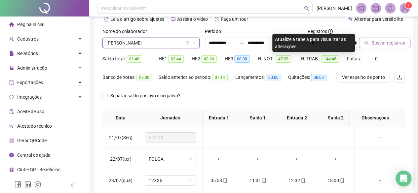
click at [387, 44] on span "Buscar registros" at bounding box center [388, 42] width 34 height 7
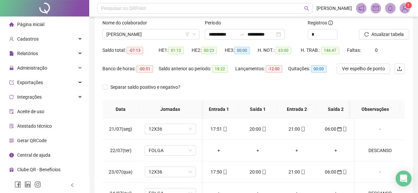
scroll to position [0, 0]
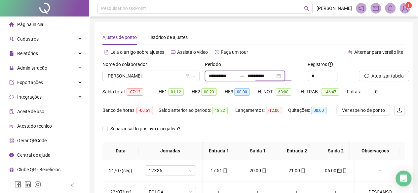
click at [275, 79] on input "**********" at bounding box center [261, 75] width 28 height 7
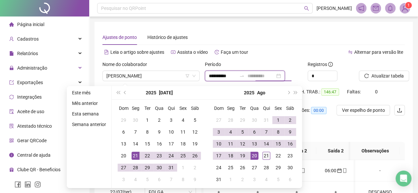
type input "**********"
click at [264, 155] on div "21" at bounding box center [266, 156] width 8 height 8
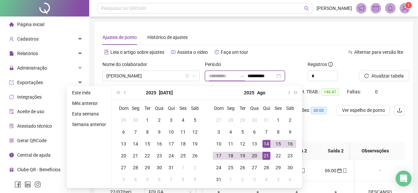
type input "**********"
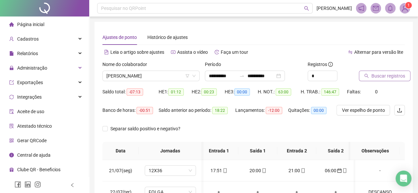
click at [401, 76] on span "Buscar registros" at bounding box center [388, 75] width 34 height 7
drag, startPoint x: 418, startPoint y: 107, endPoint x: 417, endPoint y: 113, distance: 5.7
click at [417, 113] on div "**********" at bounding box center [253, 169] width 329 height 338
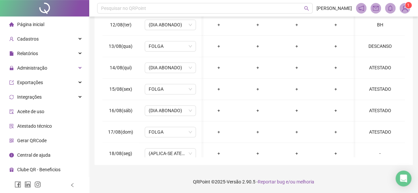
scroll to position [548, 2]
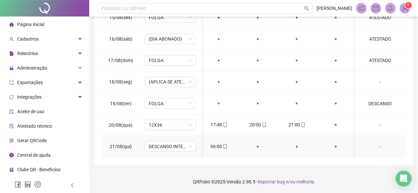
click at [220, 143] on div "06:00" at bounding box center [219, 146] width 28 height 7
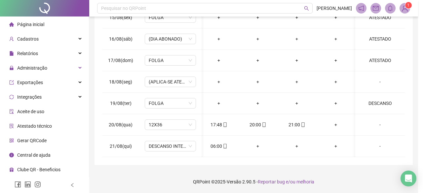
type input "**********"
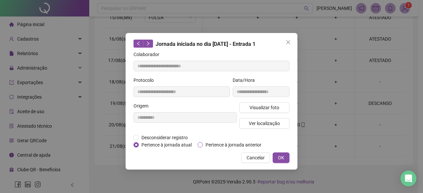
click at [224, 145] on span "Pertence à jornada anterior" at bounding box center [233, 144] width 61 height 7
click at [285, 159] on button "OK" at bounding box center [281, 158] width 17 height 11
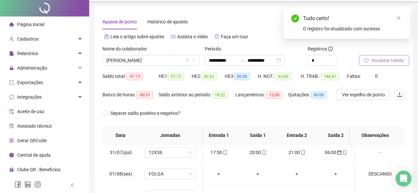
scroll to position [0, 0]
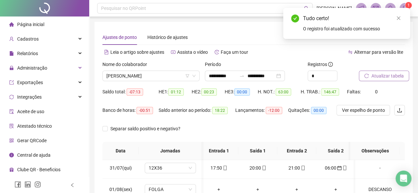
click at [385, 75] on span "Atualizar tabela" at bounding box center [387, 75] width 32 height 7
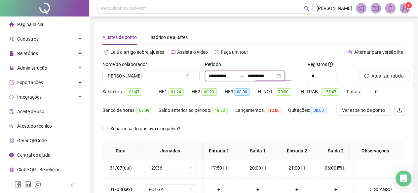
click at [264, 75] on input "**********" at bounding box center [261, 75] width 28 height 7
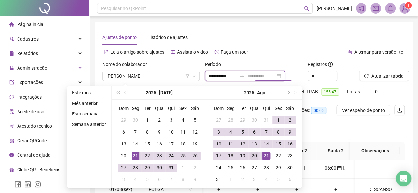
type input "**********"
click at [257, 157] on div "20" at bounding box center [255, 156] width 8 height 8
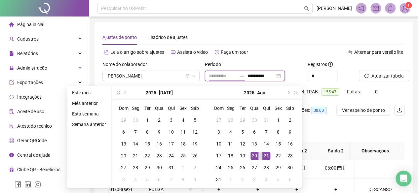
type input "**********"
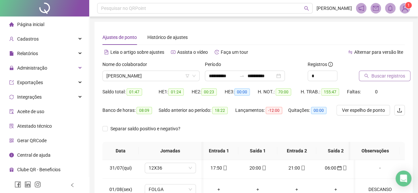
click at [379, 78] on span "Buscar registros" at bounding box center [388, 75] width 34 height 7
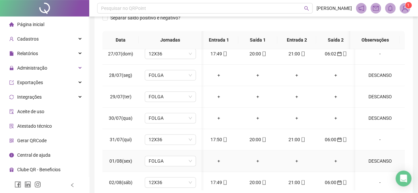
scroll to position [99, 2]
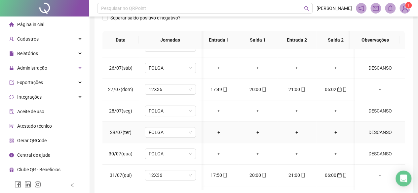
click at [375, 131] on div "DESCANSO" at bounding box center [380, 132] width 39 height 7
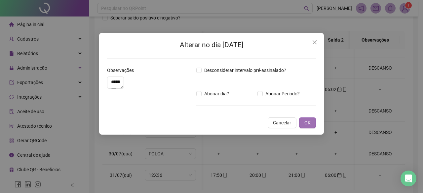
click at [310, 127] on span "OK" at bounding box center [307, 122] width 6 height 7
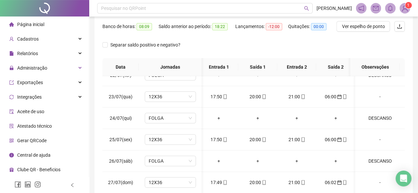
scroll to position [111, 0]
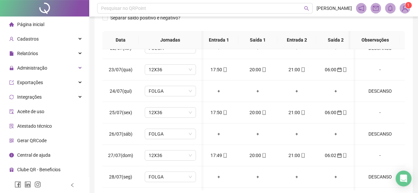
click at [403, 81] on div "21/07(seg) 12X36 17:51 20:00 21:00 06:00 - 22/07(ter) FOLGA + + + + DESCANSO 23…" at bounding box center [253, 119] width 302 height 141
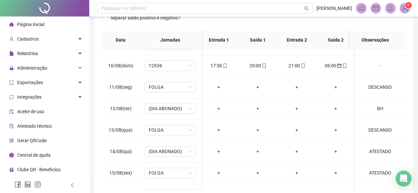
scroll to position [448, 2]
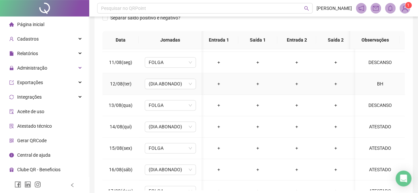
click at [373, 84] on div "BH" at bounding box center [380, 83] width 39 height 7
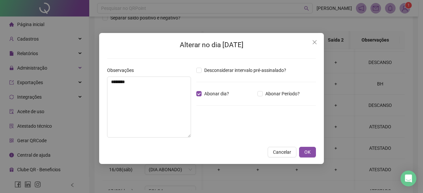
click at [317, 152] on div "Alterar no dia 12/08/2025 Observações ** Desconsiderar intervalo pré-assinalado…" at bounding box center [211, 98] width 225 height 131
click at [311, 151] on span "OK" at bounding box center [307, 152] width 6 height 7
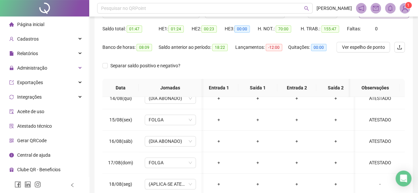
scroll to position [0, 0]
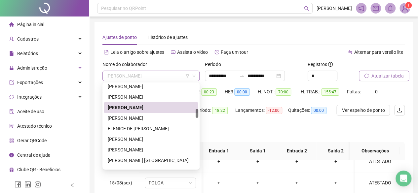
click at [178, 75] on span "EDSON RICARDO ALVES GARCIA" at bounding box center [150, 76] width 89 height 10
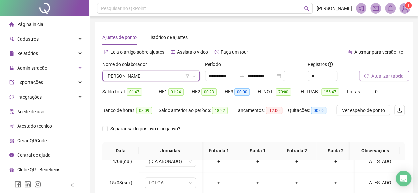
click at [178, 75] on span "EDSON RICARDO ALVES GARCIA" at bounding box center [150, 76] width 89 height 10
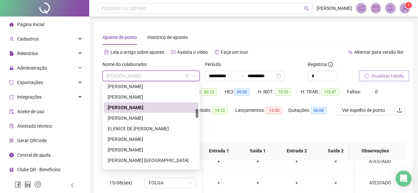
click at [178, 75] on span "EDSON RICARDO ALVES GARCIA" at bounding box center [150, 76] width 89 height 10
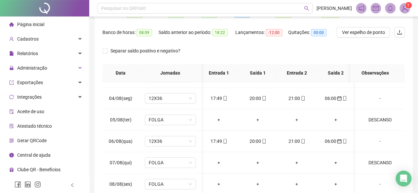
scroll to position [12, 0]
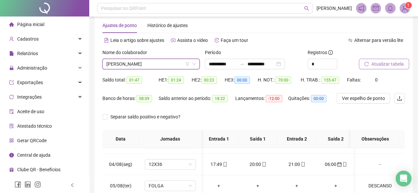
click at [123, 63] on span "EDSON RICARDO ALVES GARCIA" at bounding box center [150, 64] width 89 height 10
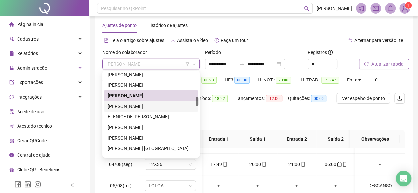
click at [122, 110] on div "EDUARDO DIAS XAVIER" at bounding box center [151, 106] width 95 height 11
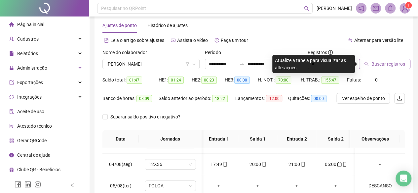
click at [383, 61] on span "Buscar registros" at bounding box center [388, 63] width 34 height 7
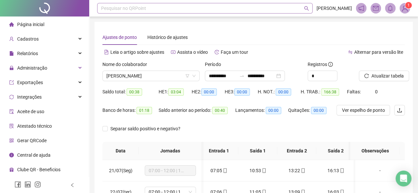
scroll to position [0, 0]
click at [151, 76] on span "EDUARDO DIAS XAVIER" at bounding box center [150, 76] width 89 height 10
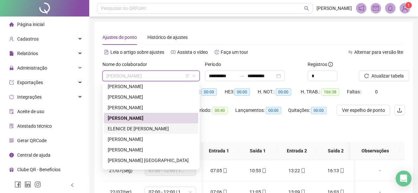
click at [151, 127] on div "ELENICE DE FATIMA MARQUES" at bounding box center [151, 128] width 87 height 7
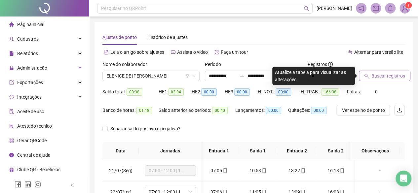
click at [400, 77] on span "Buscar registros" at bounding box center [388, 75] width 34 height 7
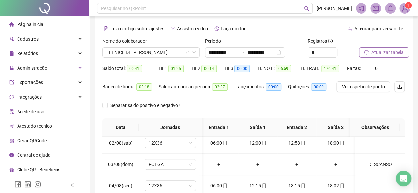
scroll to position [12, 0]
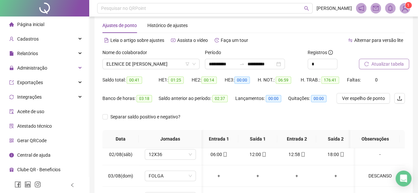
click at [390, 59] on button "Atualizar tabela" at bounding box center [384, 64] width 50 height 11
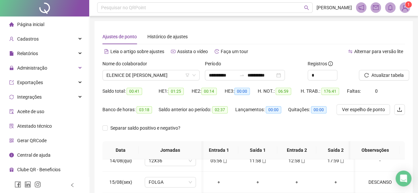
scroll to position [0, 0]
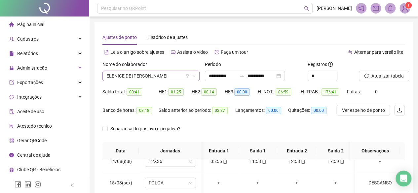
click at [188, 73] on span "ELENICE DE FATIMA MARQUES" at bounding box center [150, 76] width 89 height 10
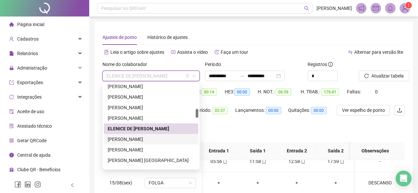
click at [130, 138] on div "ELIANA MORAES MATOS" at bounding box center [151, 139] width 87 height 7
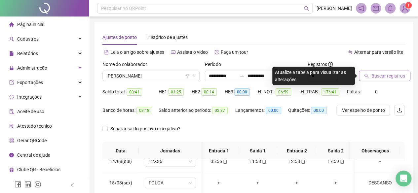
click at [378, 78] on span "Buscar registros" at bounding box center [388, 75] width 34 height 7
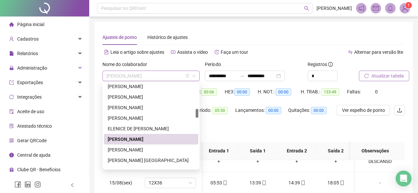
click at [134, 75] on span "ELIANA MORAES MATOS" at bounding box center [150, 76] width 89 height 10
click at [120, 150] on div "ELIS REGINA VILELA DA SILVA" at bounding box center [151, 149] width 87 height 7
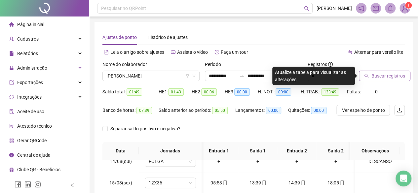
click at [375, 76] on span "Buscar registros" at bounding box center [388, 75] width 34 height 7
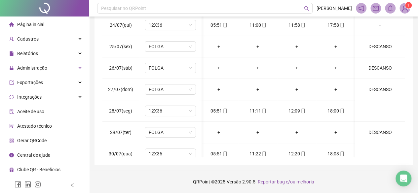
scroll to position [45, 2]
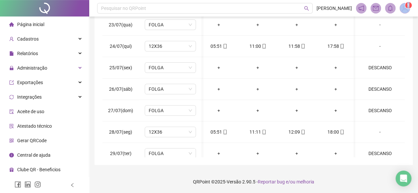
drag, startPoint x: 407, startPoint y: 25, endPoint x: 408, endPoint y: 14, distance: 11.3
click at [408, 14] on div "**********" at bounding box center [253, 25] width 329 height 338
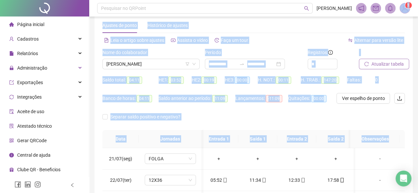
scroll to position [144, 0]
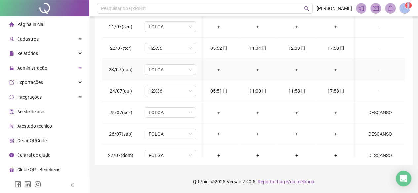
click at [398, 72] on td "-" at bounding box center [380, 69] width 50 height 21
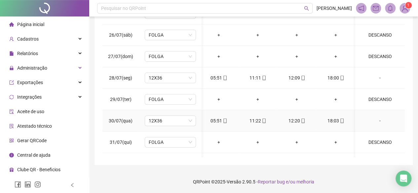
scroll to position [66, 2]
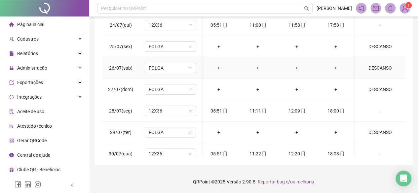
click at [375, 66] on div "DESCANSO" at bounding box center [380, 67] width 39 height 7
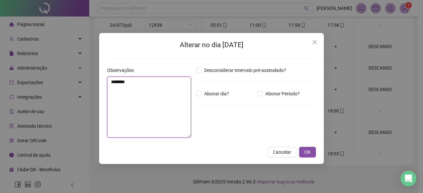
drag, startPoint x: 141, startPoint y: 76, endPoint x: 0, endPoint y: 51, distance: 143.1
click at [0, 51] on div "Alterar no dia 26/07/2025 Observações ******** Desconsiderar intervalo pré-assi…" at bounding box center [211, 96] width 423 height 193
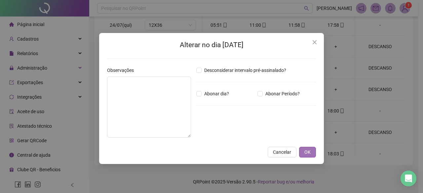
click at [309, 155] on span "OK" at bounding box center [307, 152] width 6 height 7
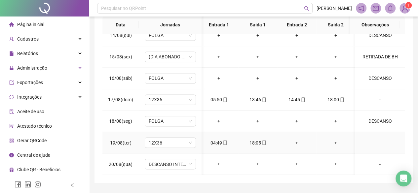
scroll to position [144, 0]
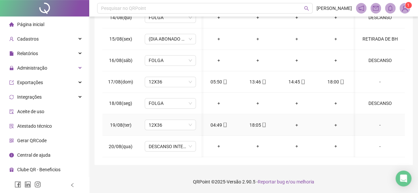
click at [393, 124] on td "-" at bounding box center [380, 124] width 50 height 21
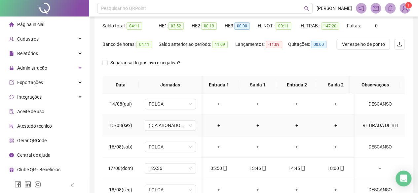
scroll to position [526, 2]
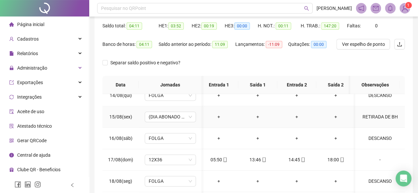
click at [371, 113] on div "RETIRADA DE BH" at bounding box center [380, 116] width 39 height 7
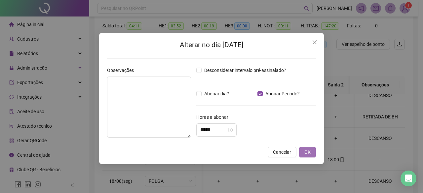
type input "*****"
click at [307, 154] on span "OK" at bounding box center [307, 152] width 6 height 7
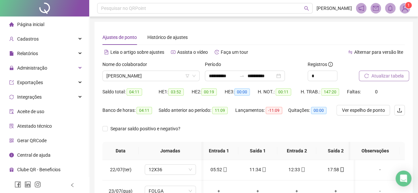
scroll to position [33, 2]
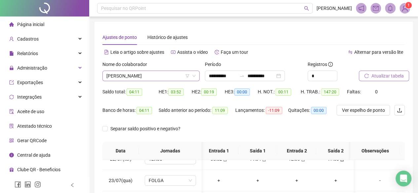
click at [153, 80] on span "ELIS REGINA VILELA DA SILVA" at bounding box center [150, 76] width 89 height 10
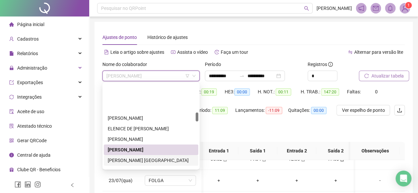
scroll to position [301, 0]
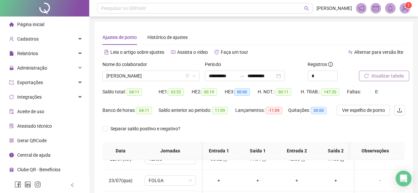
click at [265, 120] on div "Lançamentos: -11:09" at bounding box center [261, 114] width 53 height 19
click at [375, 76] on span "Atualizar tabela" at bounding box center [387, 75] width 32 height 7
click at [150, 72] on span "ELIS REGINA VILELA DA SILVA" at bounding box center [150, 76] width 89 height 10
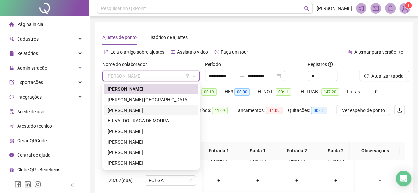
click at [136, 109] on div "ERICA NATALIA MEDEIROS RAMOS" at bounding box center [151, 110] width 87 height 7
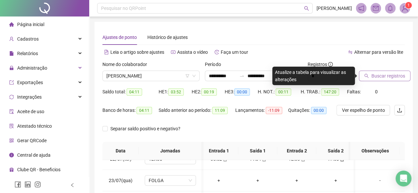
click at [379, 80] on button "Buscar registros" at bounding box center [385, 76] width 52 height 11
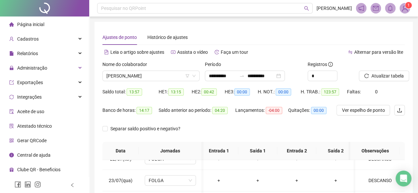
click at [150, 100] on div "Saldo total: 13:57" at bounding box center [130, 96] width 56 height 19
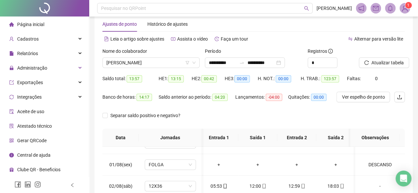
scroll to position [12, 0]
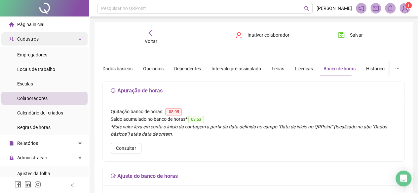
click at [35, 37] on span "Cadastros" at bounding box center [27, 38] width 21 height 5
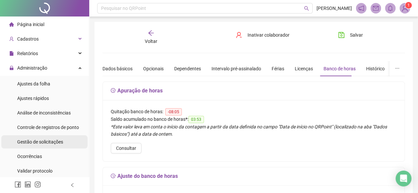
click at [44, 142] on span "Gestão de solicitações" at bounding box center [40, 141] width 46 height 5
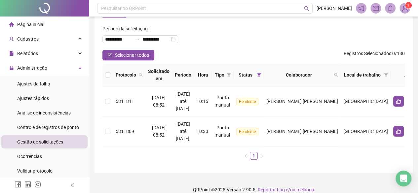
scroll to position [34, 0]
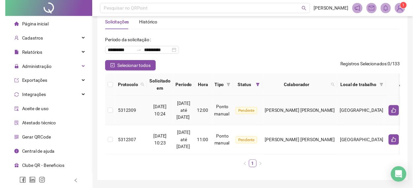
scroll to position [40, 0]
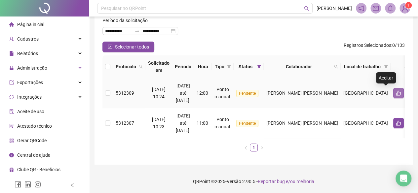
click at [396, 91] on icon "like" at bounding box center [398, 93] width 5 height 5
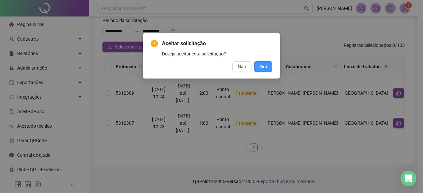
click at [269, 65] on button "Sim" at bounding box center [263, 66] width 18 height 11
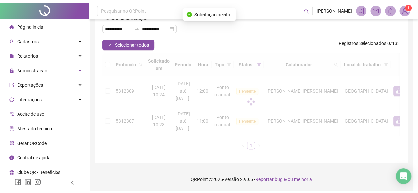
scroll to position [10, 0]
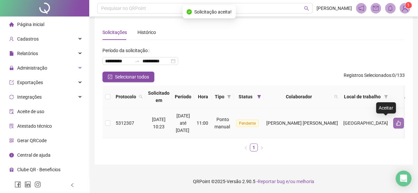
click at [396, 121] on icon "like" at bounding box center [398, 123] width 5 height 5
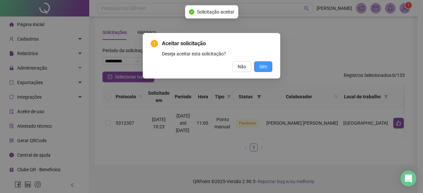
click at [259, 66] on button "Sim" at bounding box center [263, 66] width 18 height 11
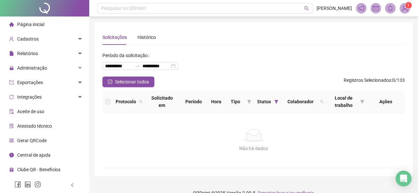
scroll to position [0, 0]
click at [42, 71] on span "Administração" at bounding box center [28, 67] width 38 height 13
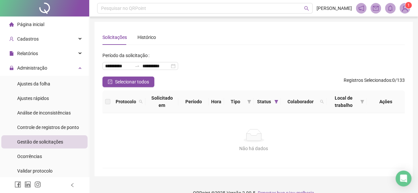
click at [39, 138] on div "Gestão de solicitações" at bounding box center [40, 142] width 46 height 13
click at [43, 141] on span "Gestão de solicitações" at bounding box center [40, 141] width 46 height 5
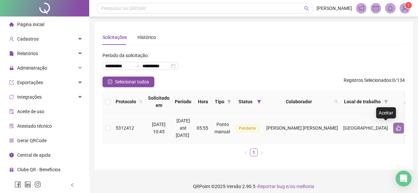
click at [396, 130] on icon "like" at bounding box center [398, 128] width 5 height 5
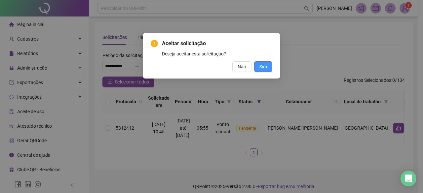
click at [262, 68] on span "Sim" at bounding box center [263, 66] width 8 height 7
